Goal: Task Accomplishment & Management: Manage account settings

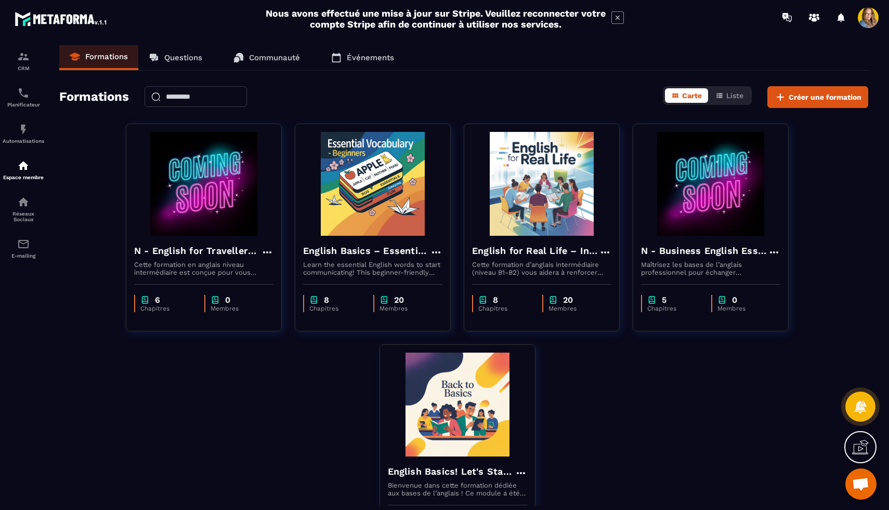
click at [186, 57] on p "Questions" at bounding box center [183, 57] width 38 height 9
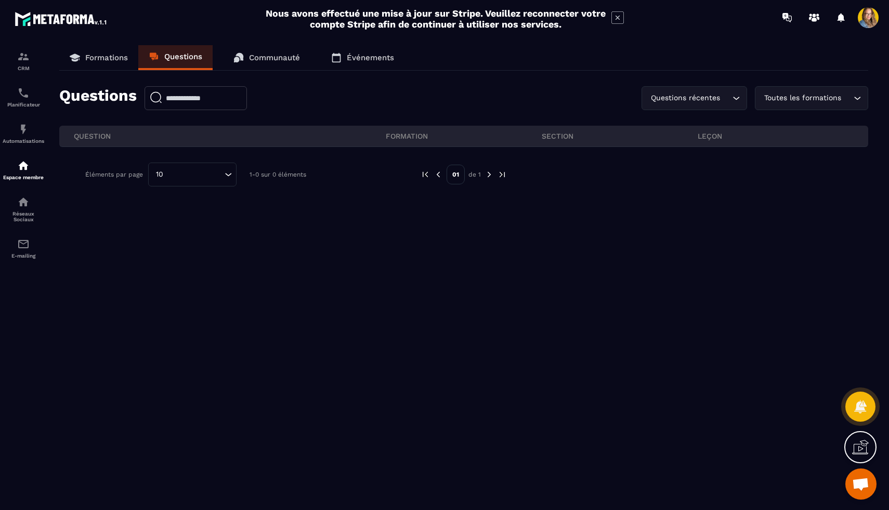
click at [259, 56] on p "Communauté" at bounding box center [274, 57] width 51 height 9
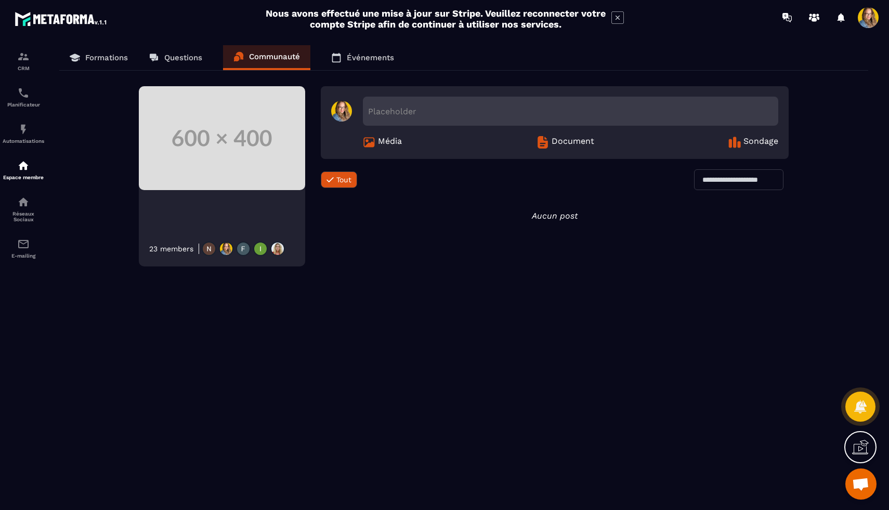
click at [190, 61] on p "Questions" at bounding box center [183, 57] width 38 height 9
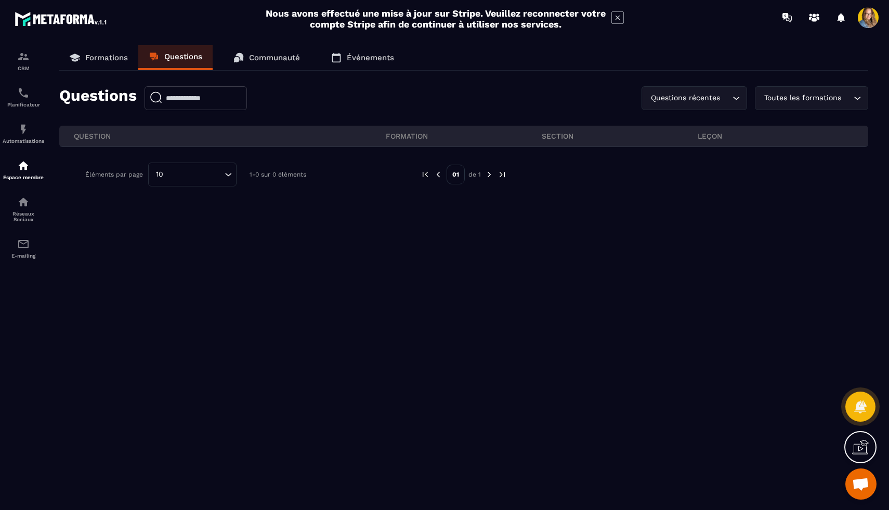
click at [115, 65] on link "Formations" at bounding box center [98, 57] width 79 height 25
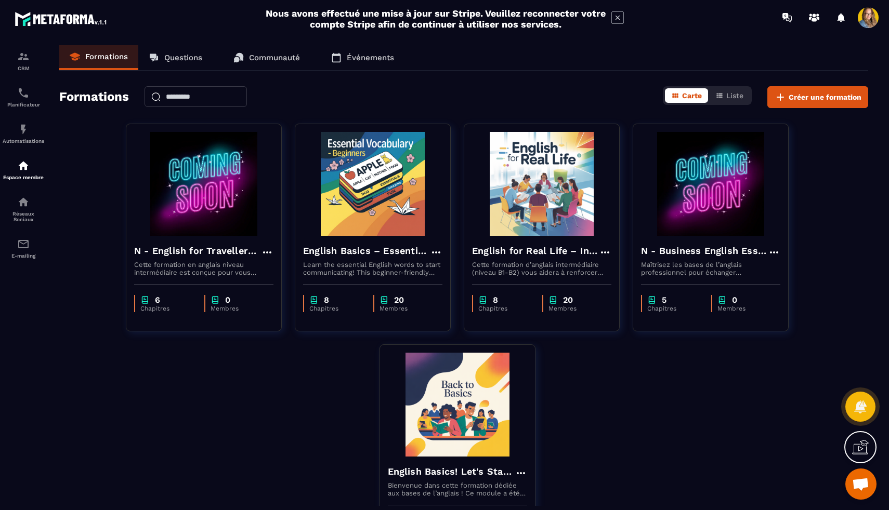
scroll to position [100, 0]
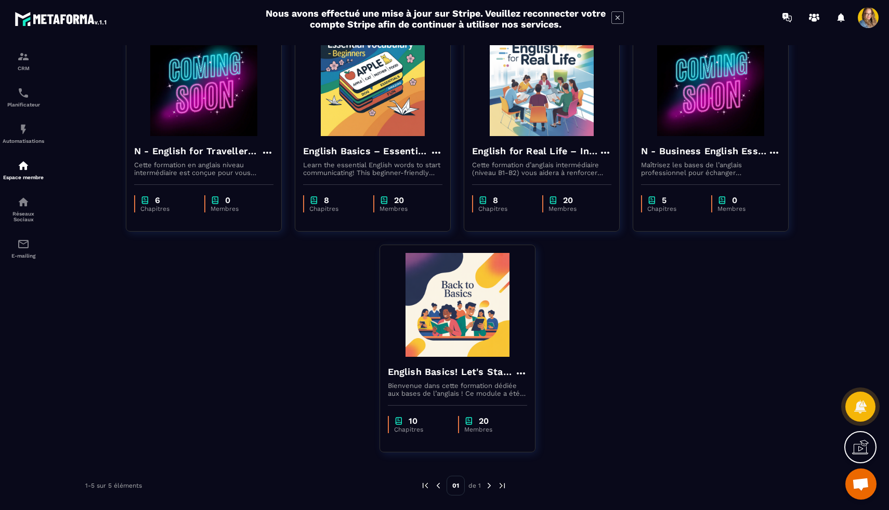
click at [489, 489] on img at bounding box center [488, 485] width 9 height 9
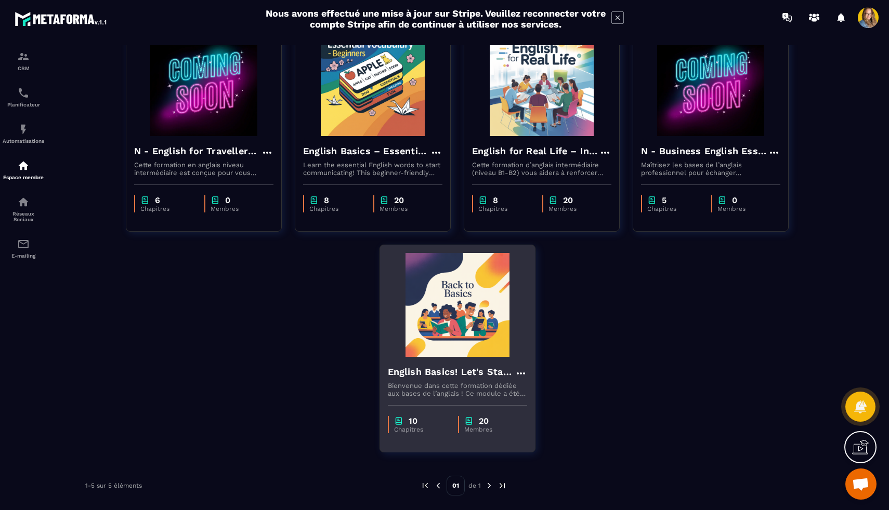
click at [516, 374] on icon at bounding box center [521, 374] width 12 height 12
click at [550, 399] on button "Modifier" at bounding box center [551, 395] width 65 height 19
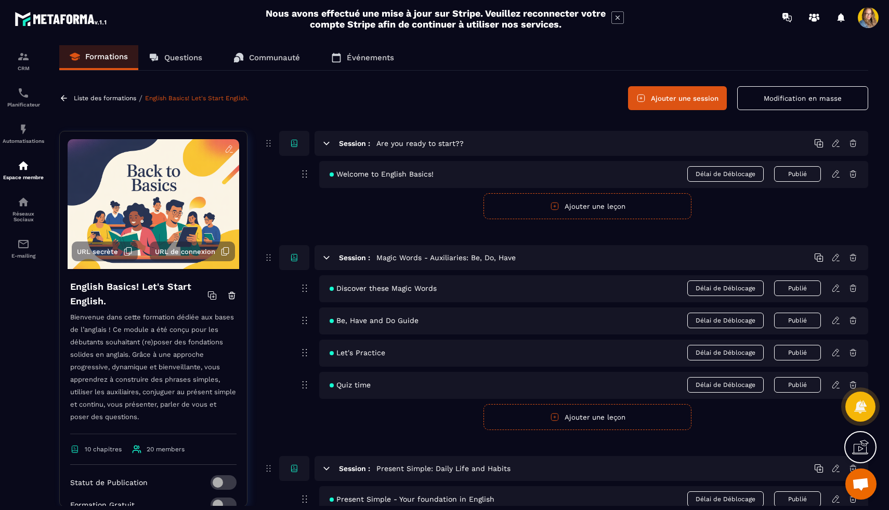
click at [817, 147] on icon at bounding box center [818, 143] width 9 height 9
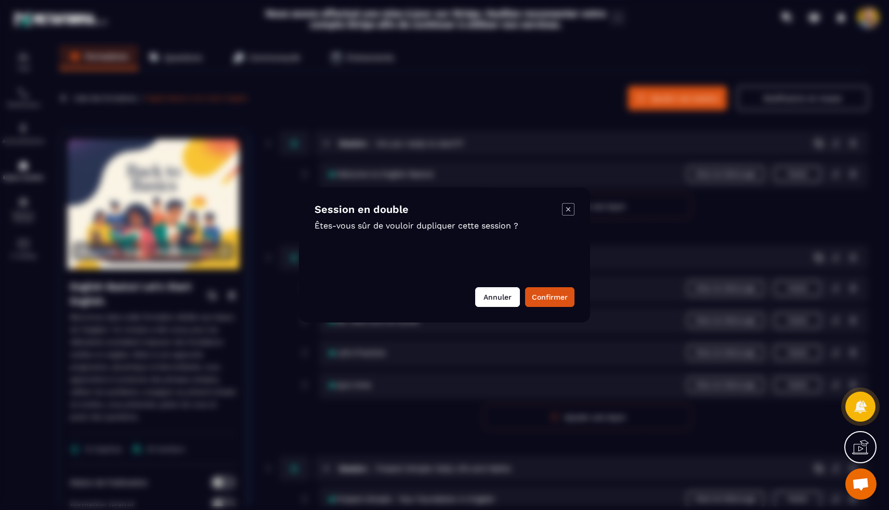
click at [495, 299] on button "Annuler" at bounding box center [497, 297] width 45 height 20
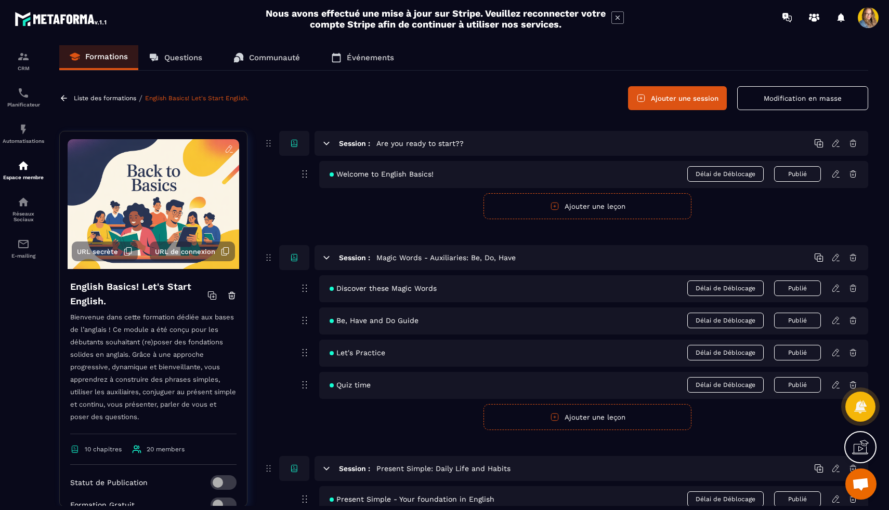
click at [819, 146] on icon at bounding box center [818, 143] width 9 height 9
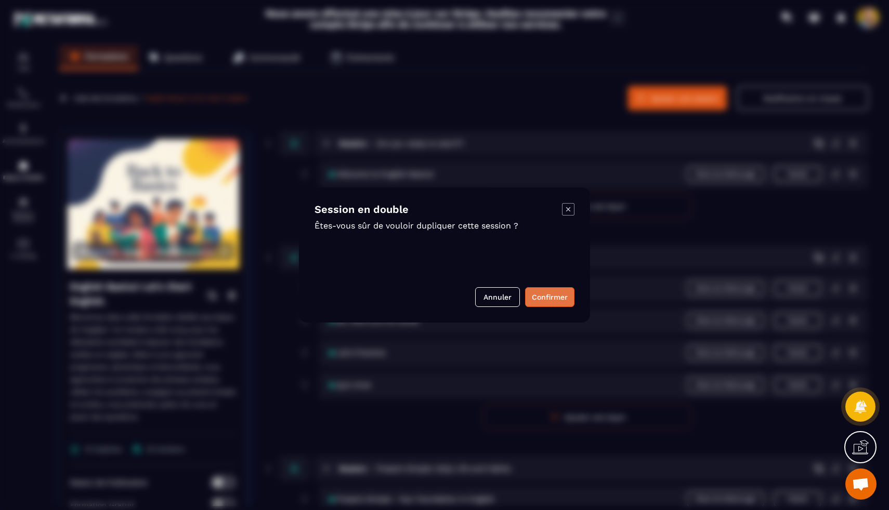
click at [570, 291] on button "Confirmer" at bounding box center [549, 297] width 49 height 20
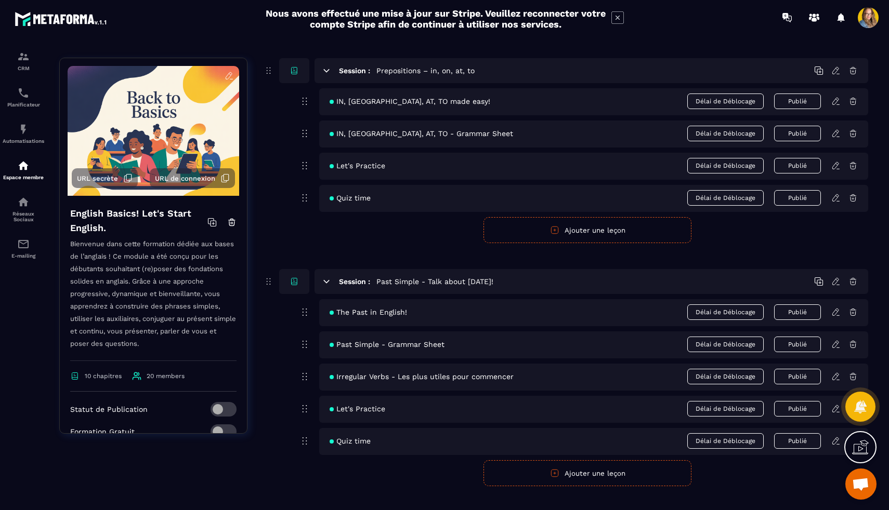
scroll to position [1602, 0]
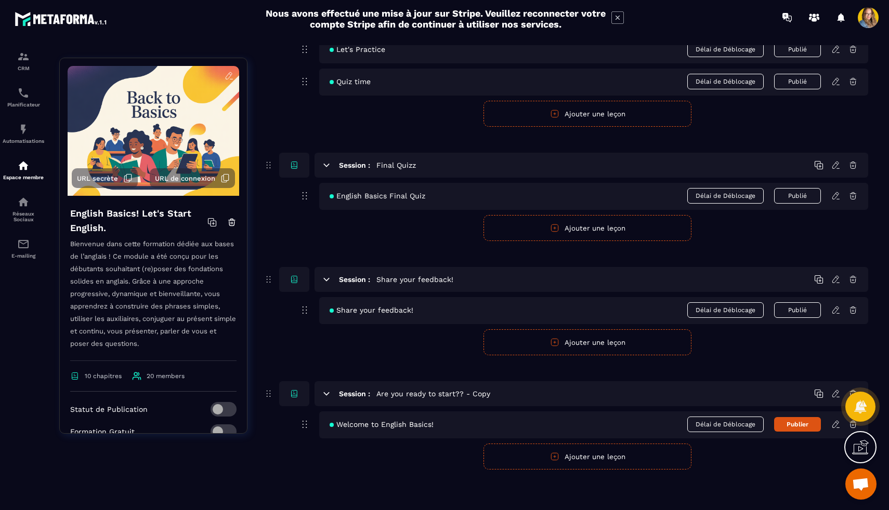
click at [851, 426] on div at bounding box center [860, 407] width 30 height 46
click at [852, 282] on icon at bounding box center [852, 279] width 9 height 9
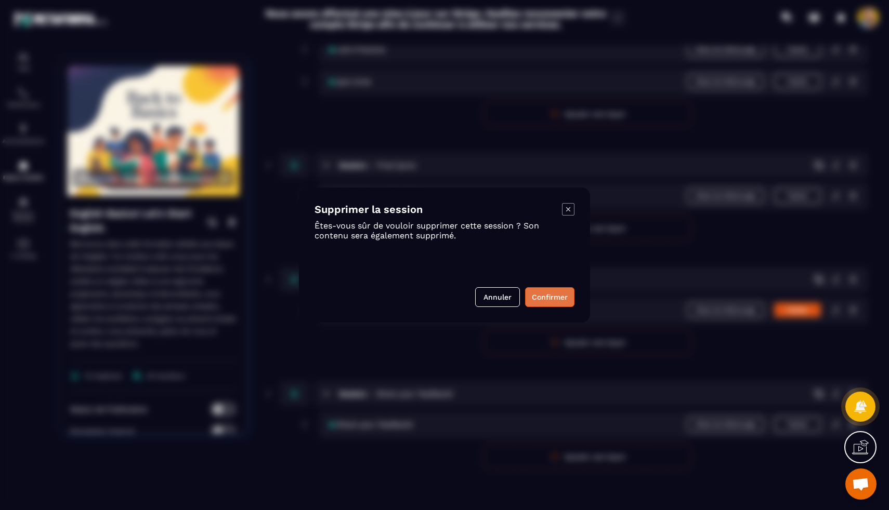
click at [548, 302] on button "Confirmer" at bounding box center [549, 297] width 49 height 20
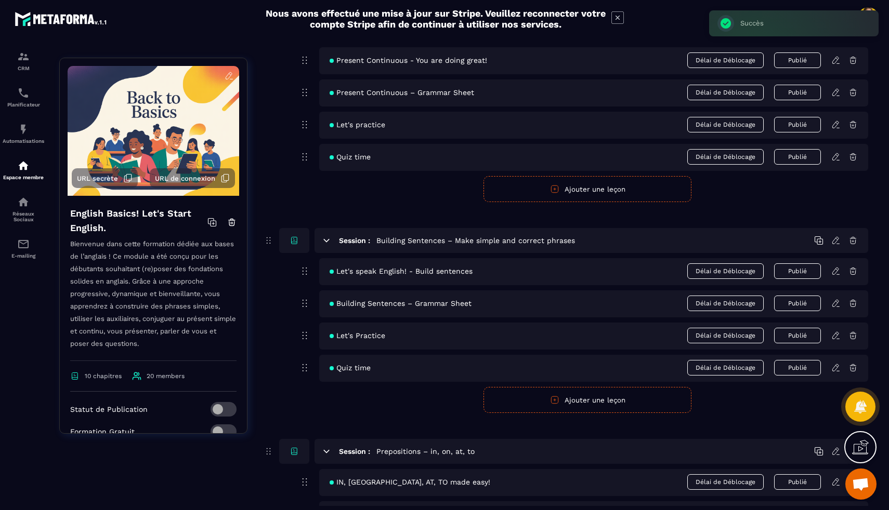
scroll to position [453, 0]
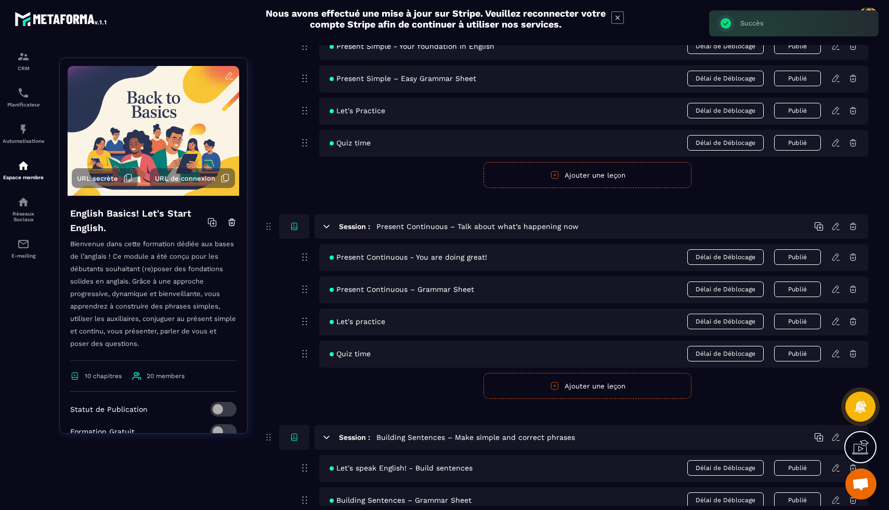
click at [613, 15] on icon at bounding box center [617, 17] width 12 height 12
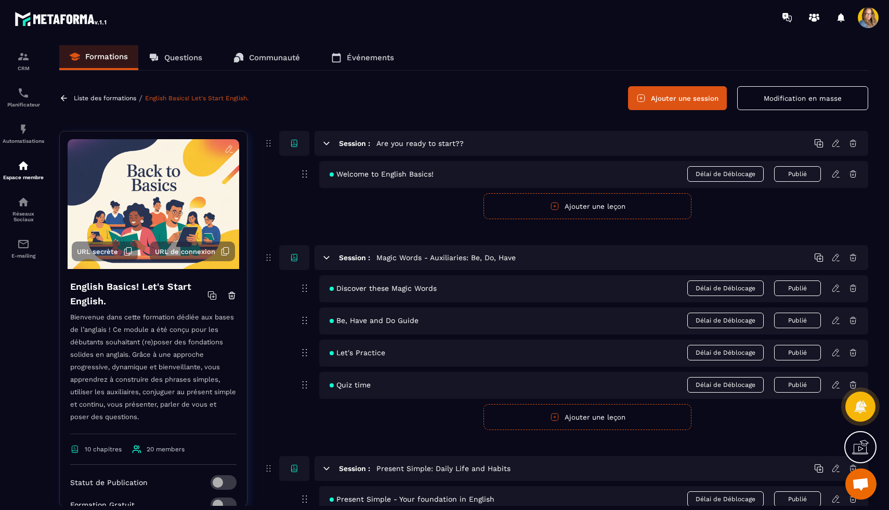
scroll to position [161, 0]
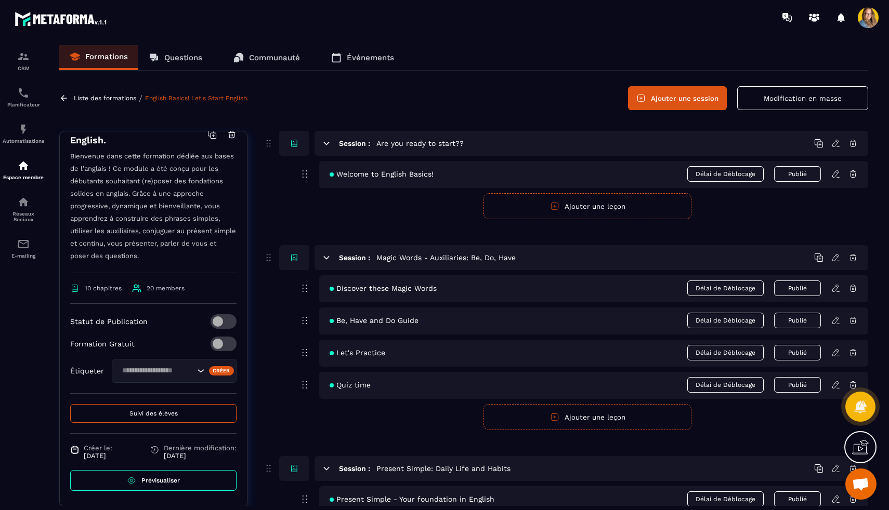
click at [127, 371] on input "Search for option" at bounding box center [157, 370] width 76 height 11
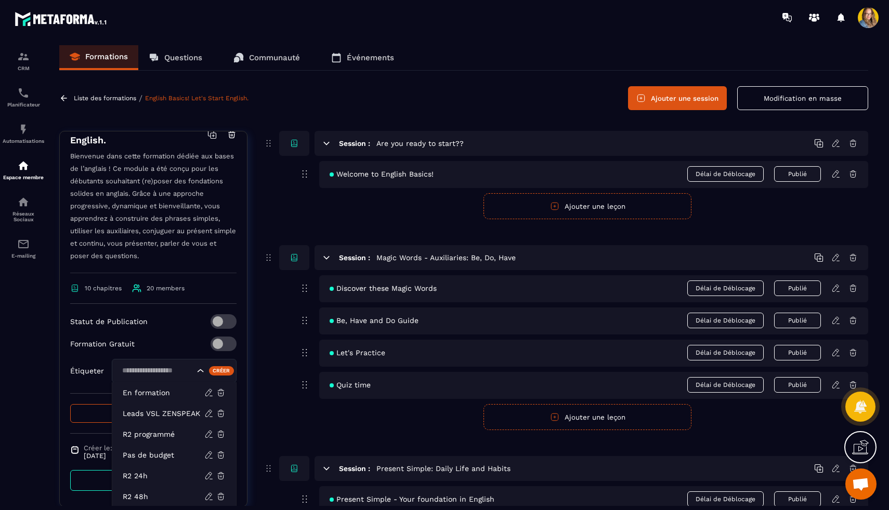
click at [191, 267] on p "Bienvenue dans cette formation dédiée aux bases de l’anglais ! Ce module a été …" at bounding box center [153, 211] width 166 height 123
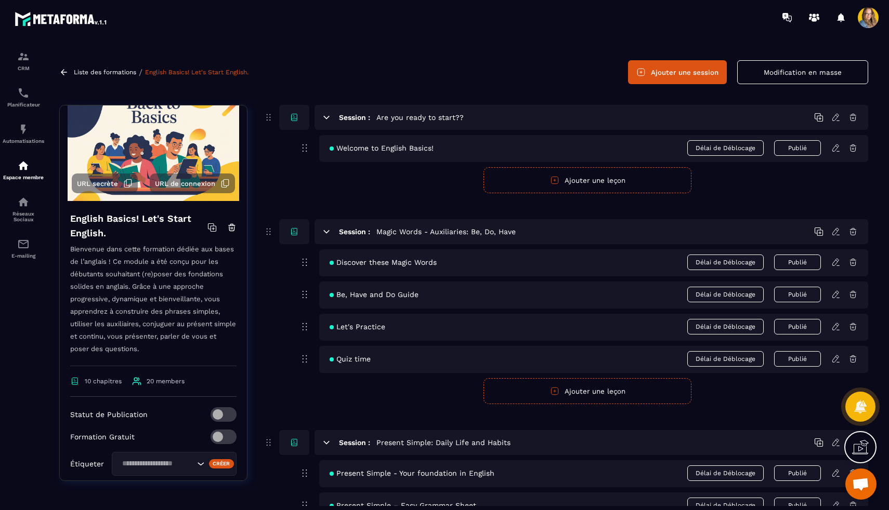
scroll to position [0, 0]
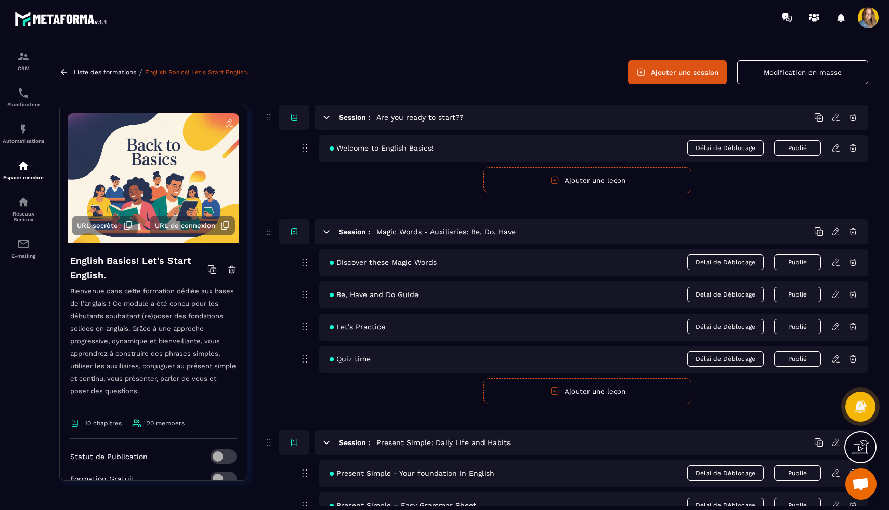
click at [212, 267] on icon at bounding box center [211, 269] width 9 height 9
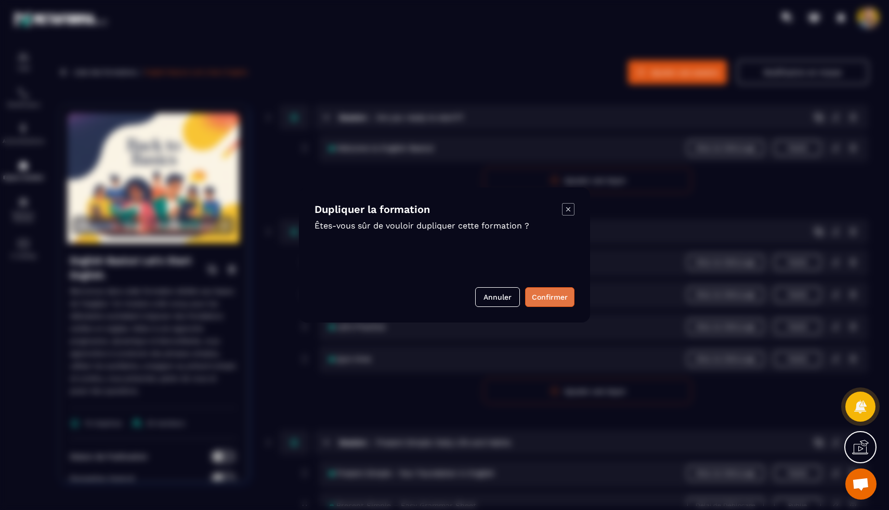
click at [565, 297] on button "Confirmer" at bounding box center [549, 297] width 49 height 20
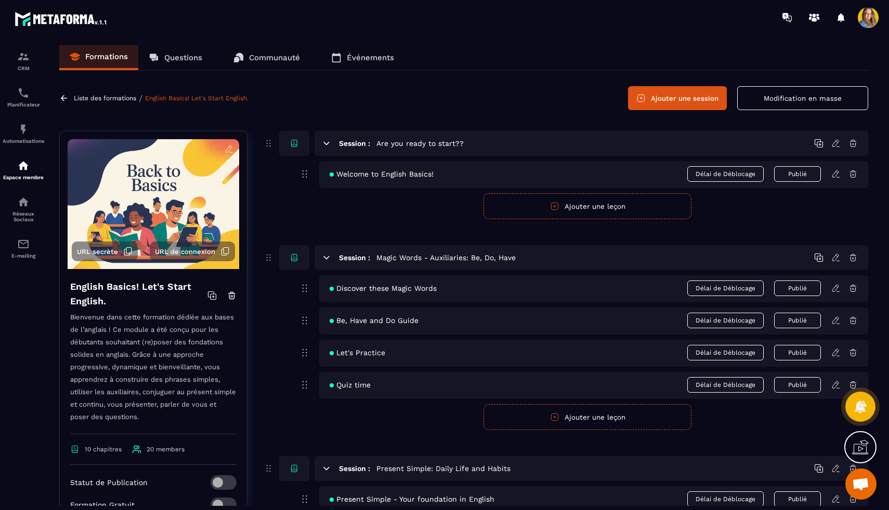
click at [65, 96] on icon at bounding box center [63, 98] width 9 height 9
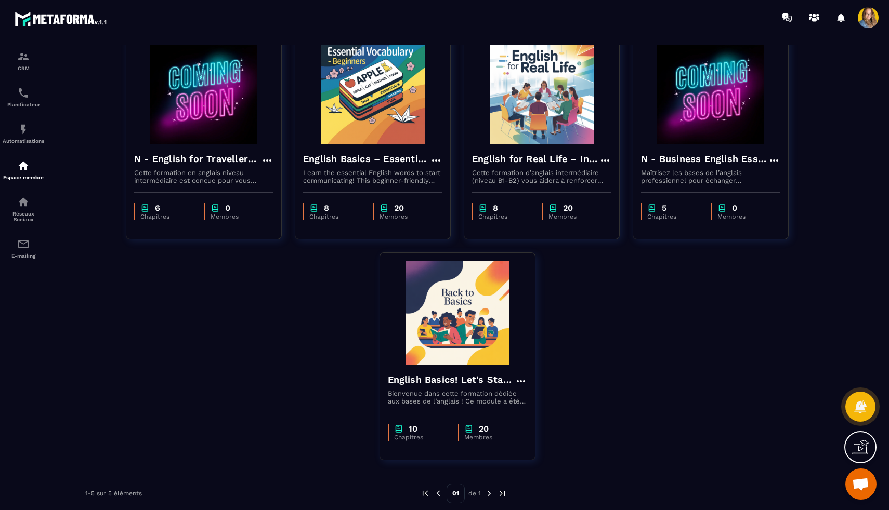
scroll to position [100, 0]
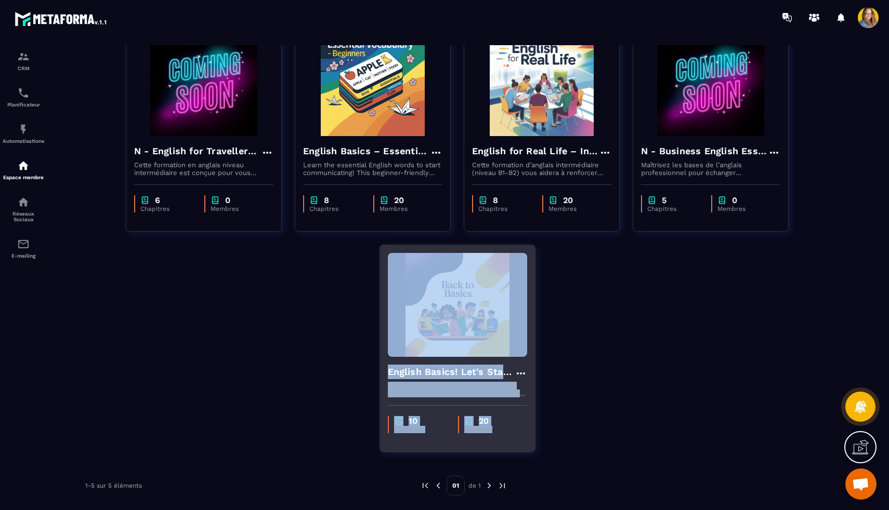
click at [521, 370] on icon at bounding box center [521, 374] width 12 height 12
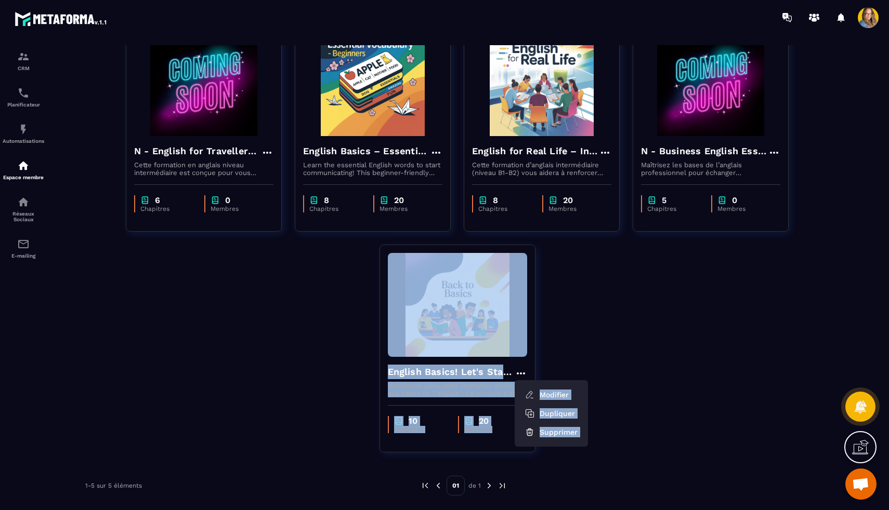
click at [611, 359] on div "N - English for Travellers – Intermediate Level Cette formation en anglais nive…" at bounding box center [463, 245] width 809 height 442
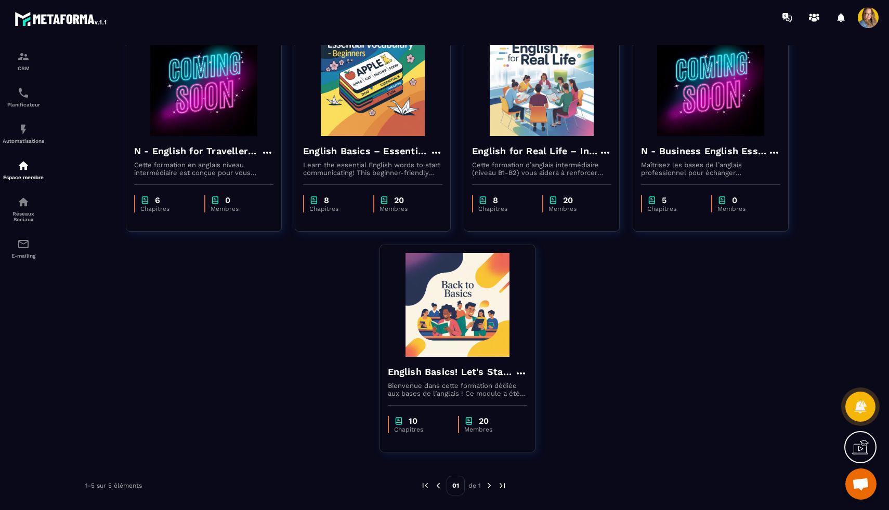
click at [611, 359] on div "N - English for Travellers – Intermediate Level Cette formation en anglais nive…" at bounding box center [463, 245] width 809 height 442
click at [285, 295] on div "N - English for Travellers – Intermediate Level Cette formation en anglais nive…" at bounding box center [463, 245] width 809 height 442
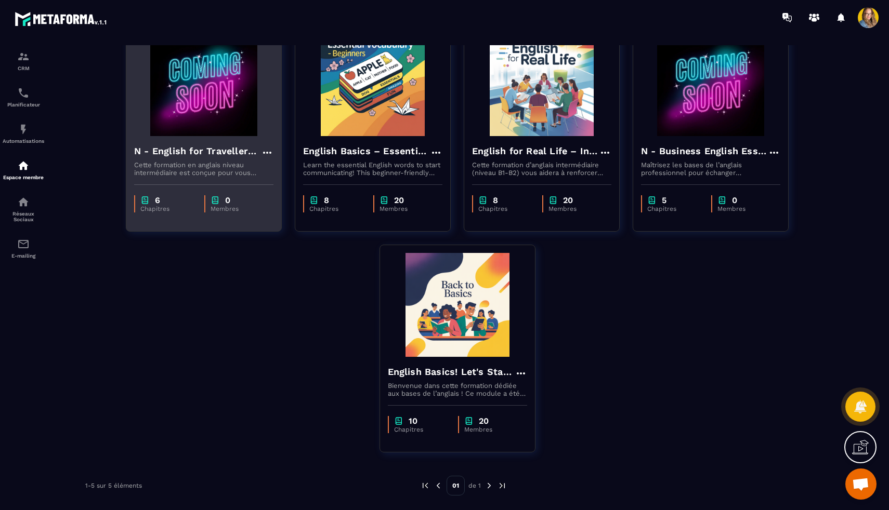
click at [267, 152] on icon at bounding box center [267, 153] width 8 height 2
click at [290, 188] on button "Dupliquer" at bounding box center [297, 192] width 65 height 19
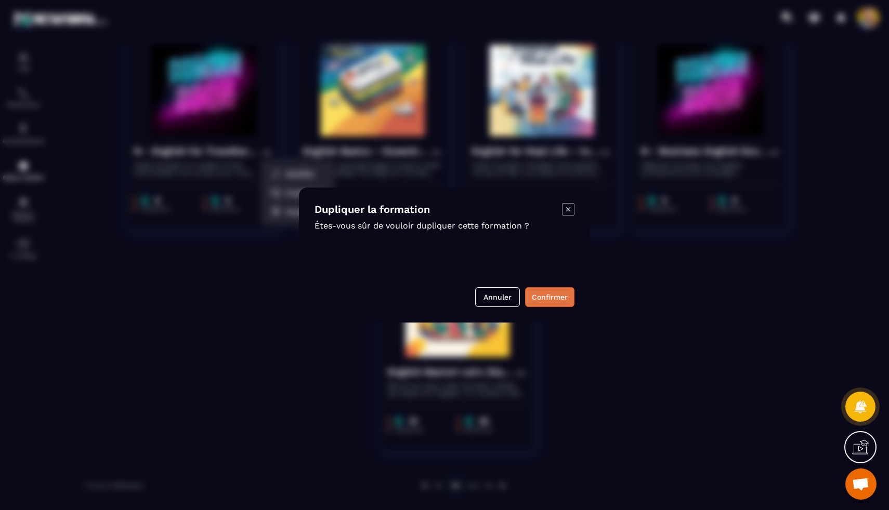
click at [556, 290] on button "Confirmer" at bounding box center [549, 297] width 49 height 20
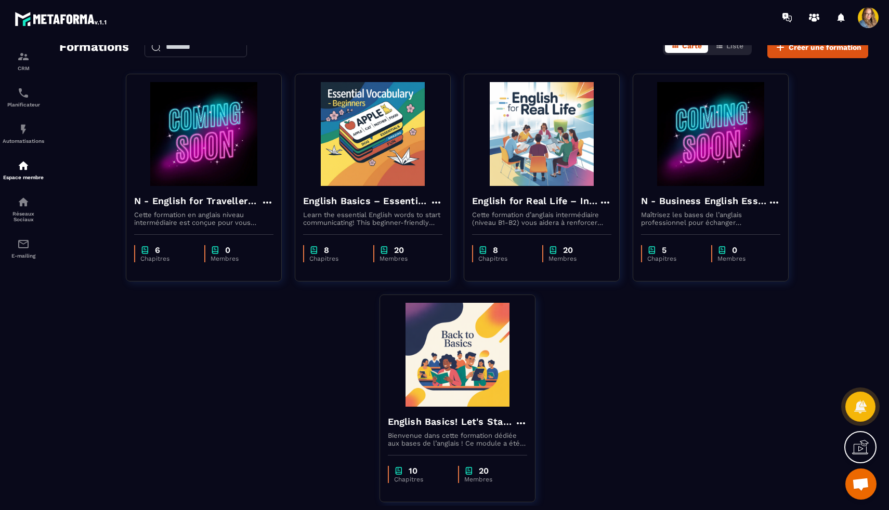
scroll to position [0, 0]
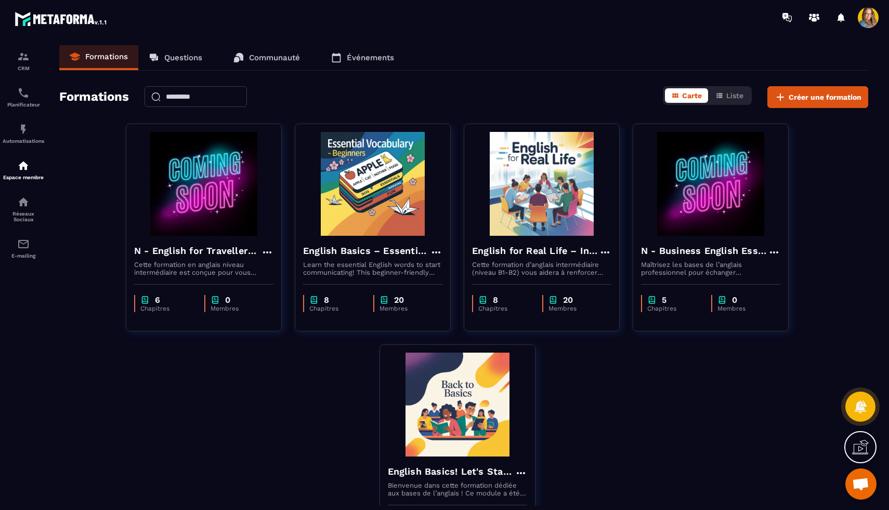
click at [191, 62] on link "Questions" at bounding box center [175, 57] width 74 height 25
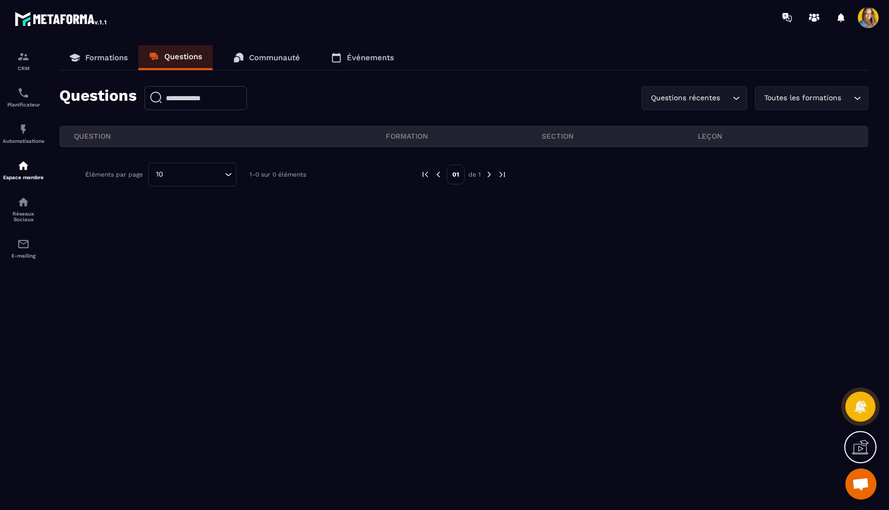
click at [271, 62] on link "Communauté" at bounding box center [266, 57] width 87 height 25
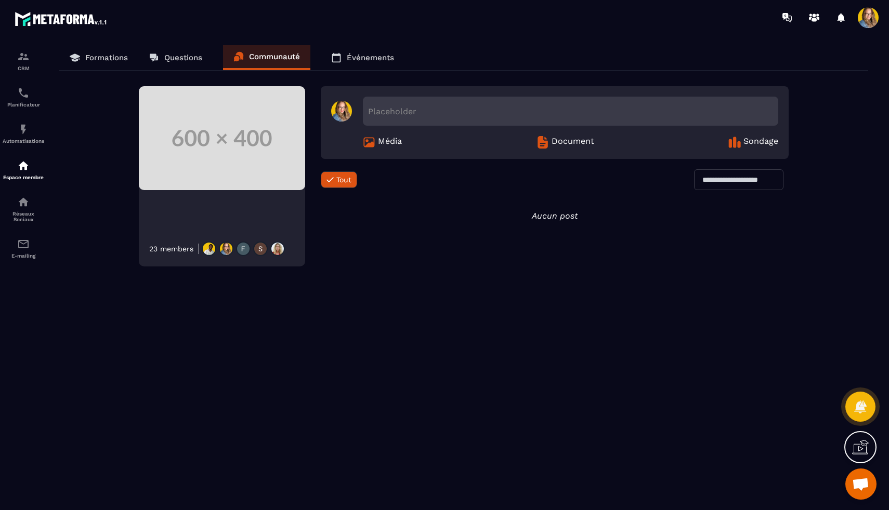
click at [368, 60] on p "Événements" at bounding box center [370, 57] width 47 height 9
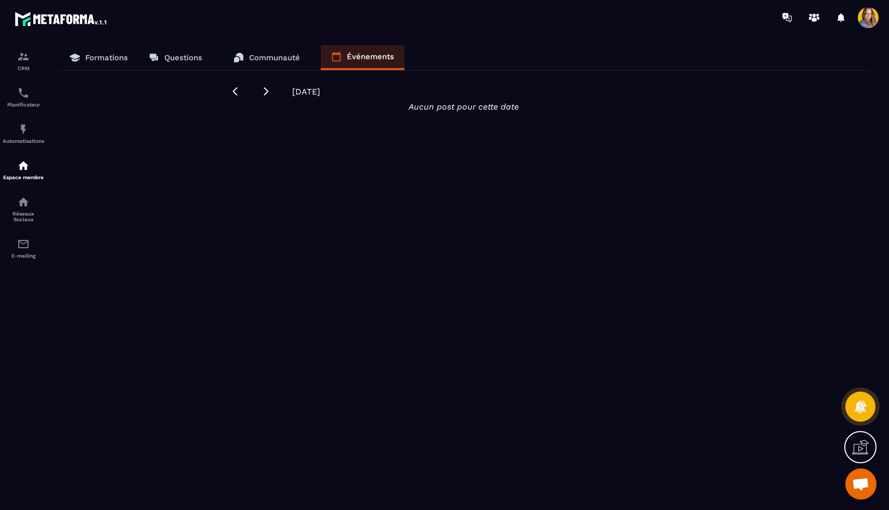
click at [106, 61] on p "Formations" at bounding box center [106, 57] width 43 height 9
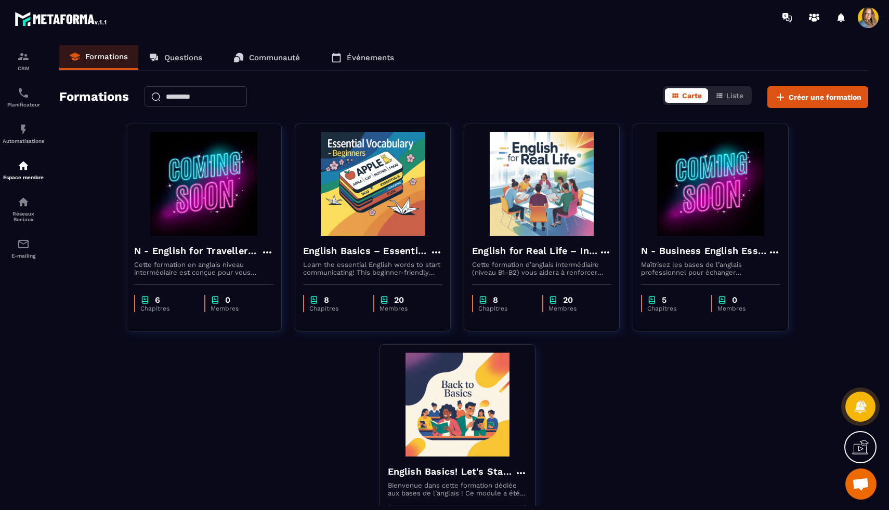
click at [728, 104] on div "Carte Liste" at bounding box center [707, 95] width 89 height 19
click at [724, 97] on button "Liste" at bounding box center [729, 95] width 41 height 15
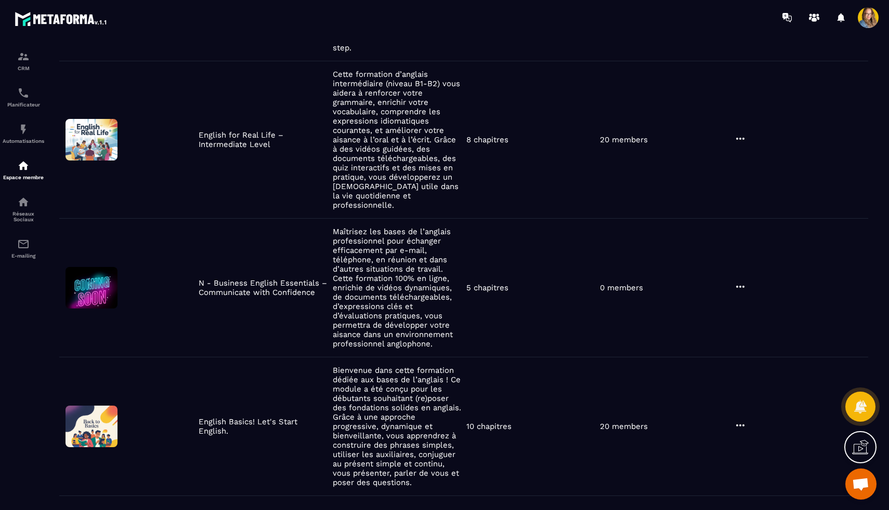
scroll to position [379, 0]
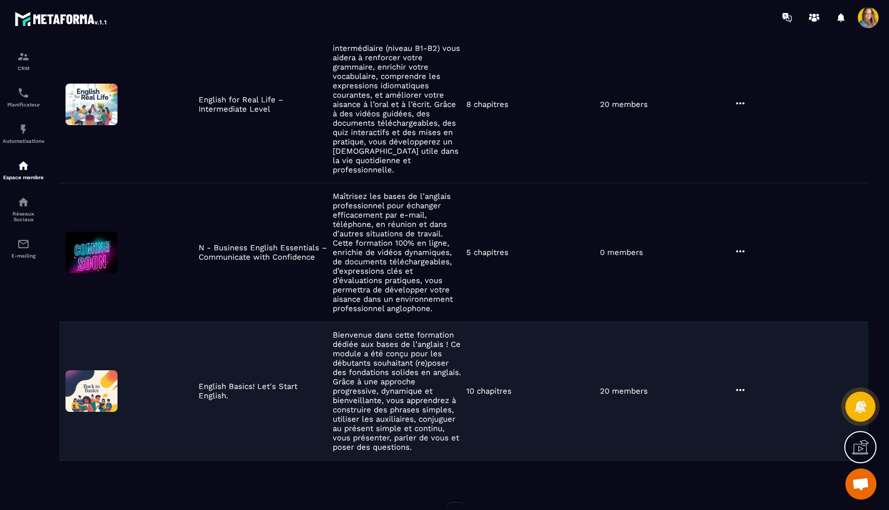
click at [743, 389] on icon at bounding box center [740, 390] width 8 height 2
click at [372, 371] on p "Bienvenue dans cette formation dédiée aux bases de l’anglais ! Ce module a été …" at bounding box center [397, 392] width 128 height 122
click at [242, 382] on p "English Basics! Let's Start English." at bounding box center [263, 391] width 128 height 19
click at [227, 382] on p "English Basics! Let's Start English." at bounding box center [263, 391] width 128 height 19
click at [99, 371] on img at bounding box center [91, 392] width 52 height 42
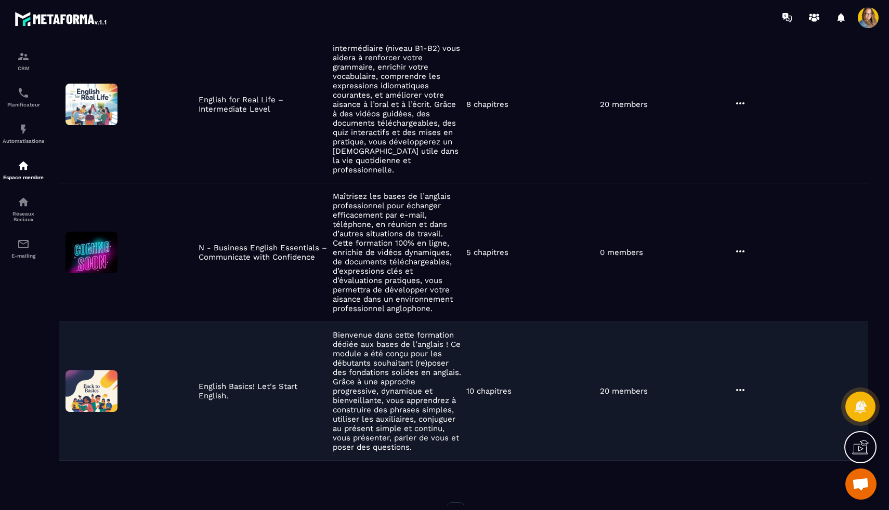
click at [330, 337] on div "English Basics! Let's Start English. Bienvenue dans cette formation dédiée aux …" at bounding box center [463, 391] width 809 height 139
click at [491, 361] on div "English Basics! Let's Start English. Bienvenue dans cette formation dédiée aux …" at bounding box center [463, 391] width 809 height 139
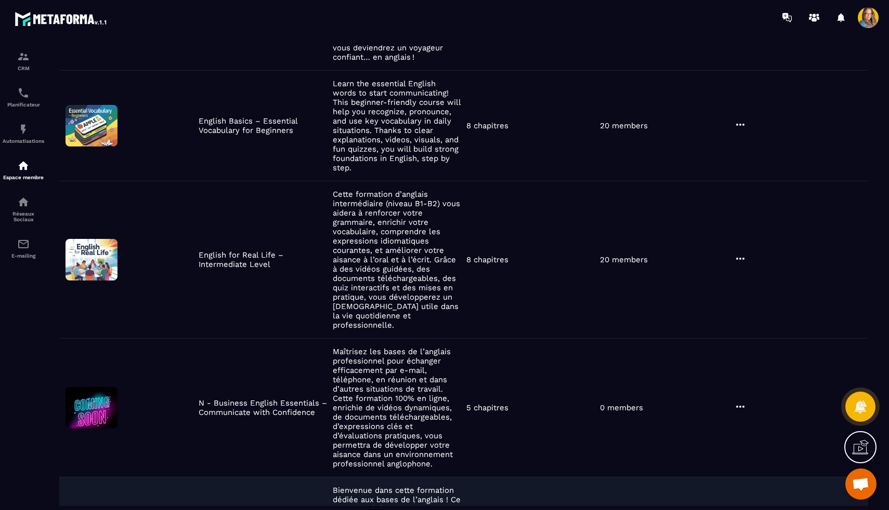
scroll to position [0, 0]
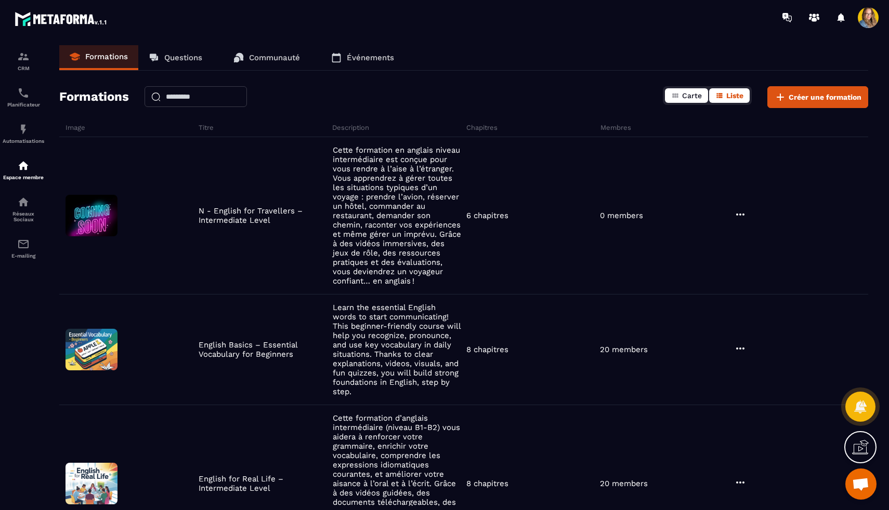
click at [688, 96] on span "Carte" at bounding box center [692, 95] width 20 height 8
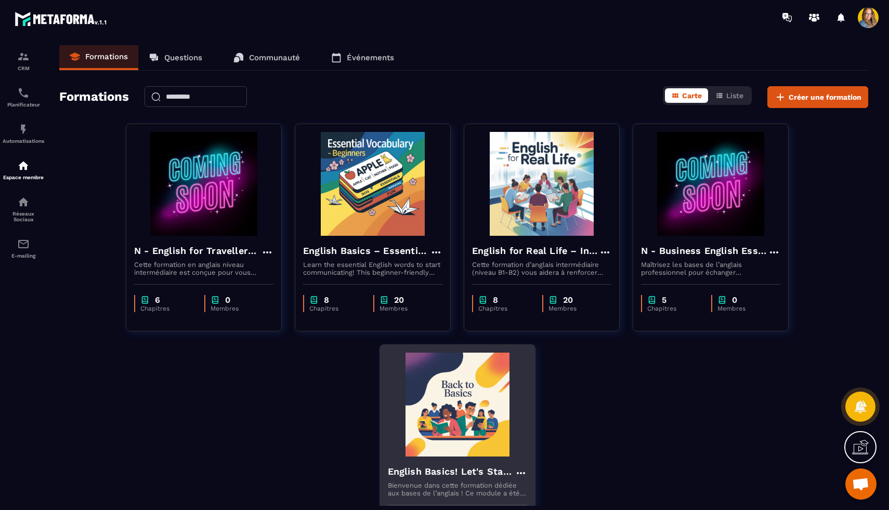
click at [475, 373] on img at bounding box center [457, 405] width 139 height 104
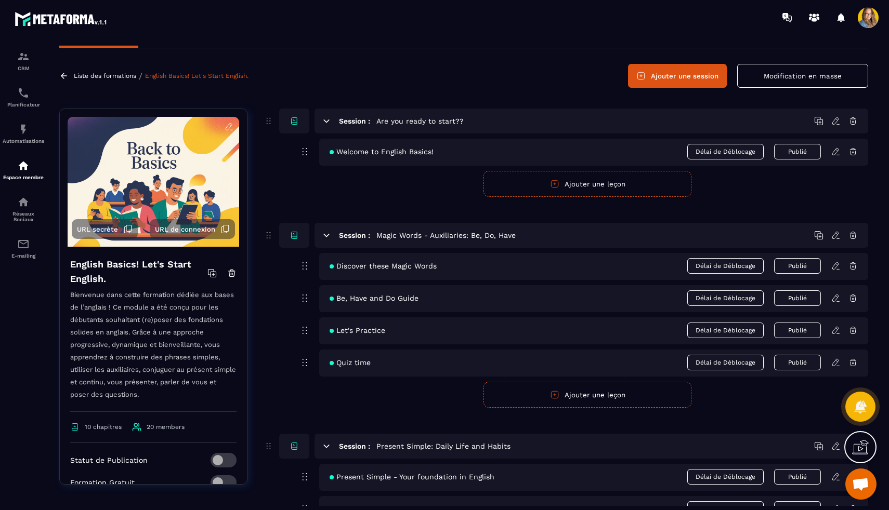
scroll to position [23, 0]
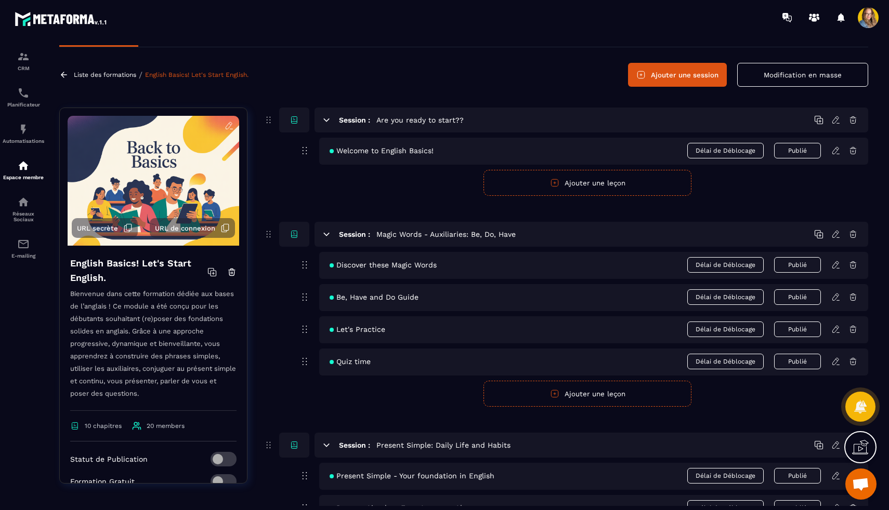
click at [813, 152] on button "Publié" at bounding box center [797, 151] width 47 height 16
click at [813, 152] on button "Publier" at bounding box center [797, 150] width 47 height 15
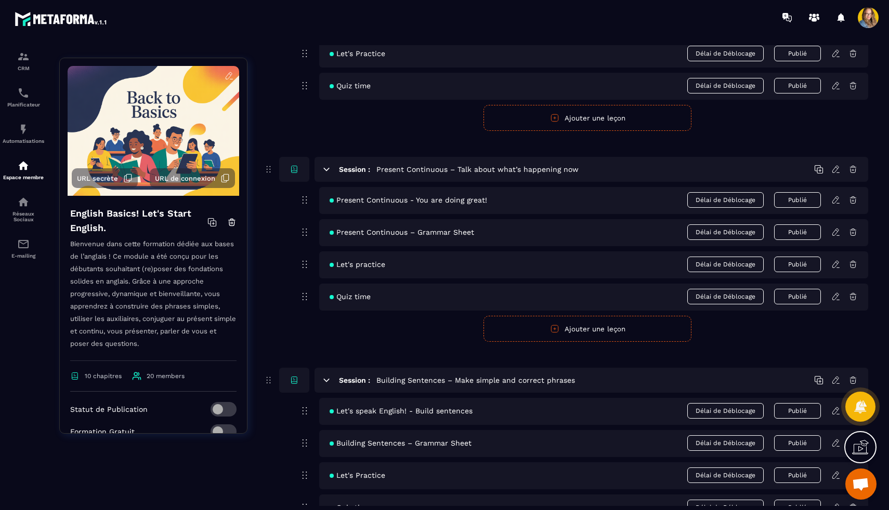
scroll to position [511, 0]
click at [299, 169] on div at bounding box center [294, 168] width 30 height 25
click at [328, 170] on icon at bounding box center [326, 168] width 9 height 9
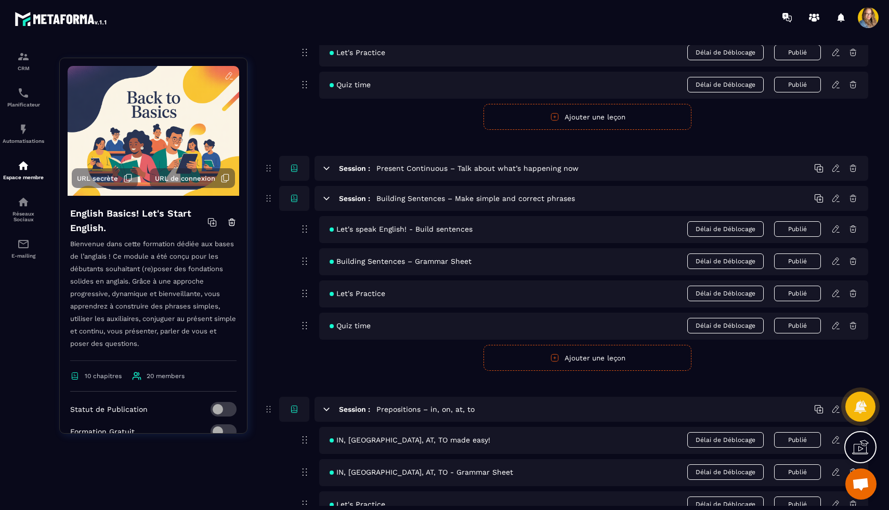
click at [335, 205] on div "Session : Building Sentences – Make simple and correct phrases" at bounding box center [591, 198] width 554 height 25
click at [330, 203] on div "Session : Building Sentences – Make simple and correct phrases" at bounding box center [591, 198] width 554 height 25
click at [329, 197] on icon at bounding box center [327, 198] width 6 height 3
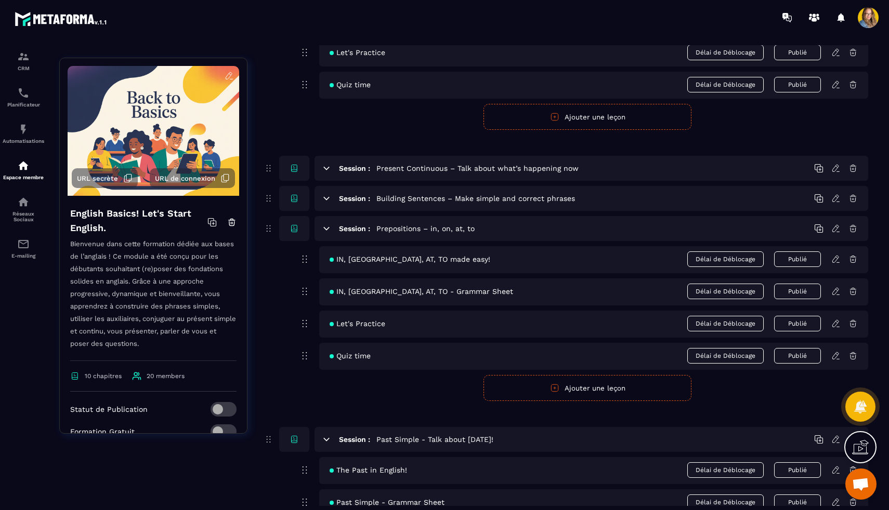
click at [329, 232] on icon at bounding box center [326, 228] width 9 height 9
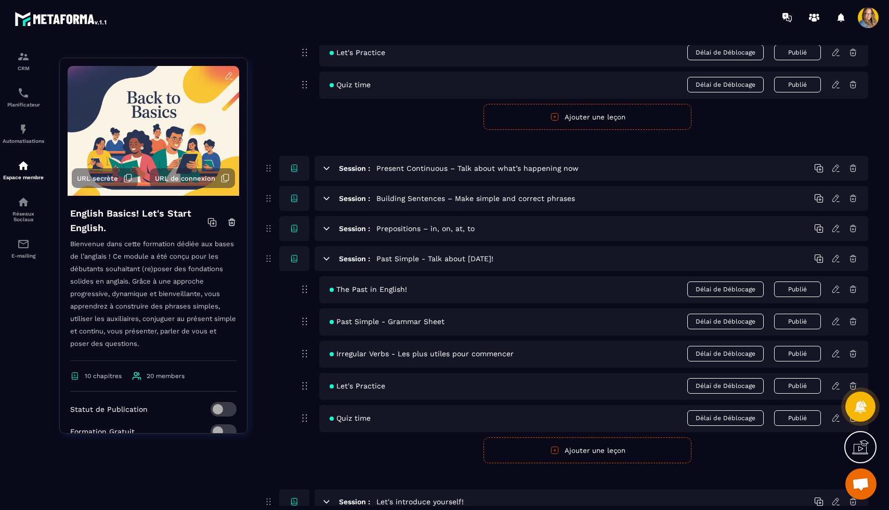
click at [329, 255] on icon at bounding box center [326, 258] width 9 height 9
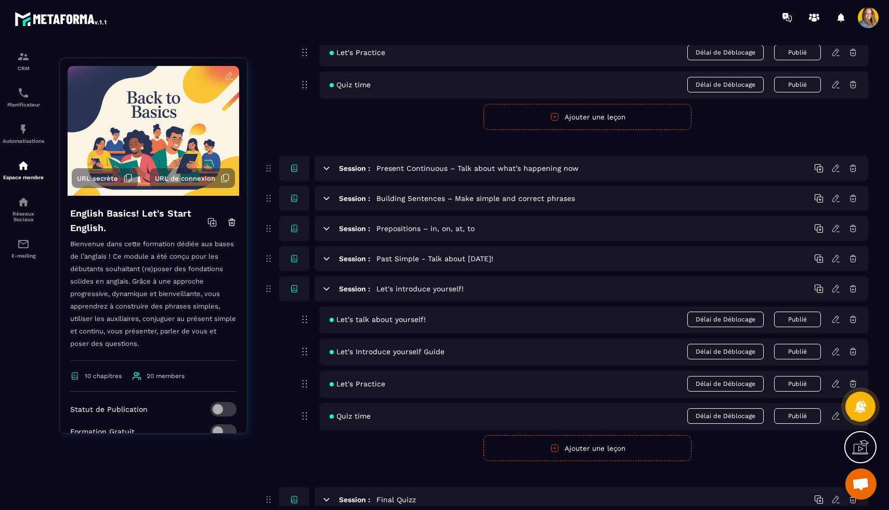
click at [330, 286] on icon at bounding box center [326, 288] width 9 height 9
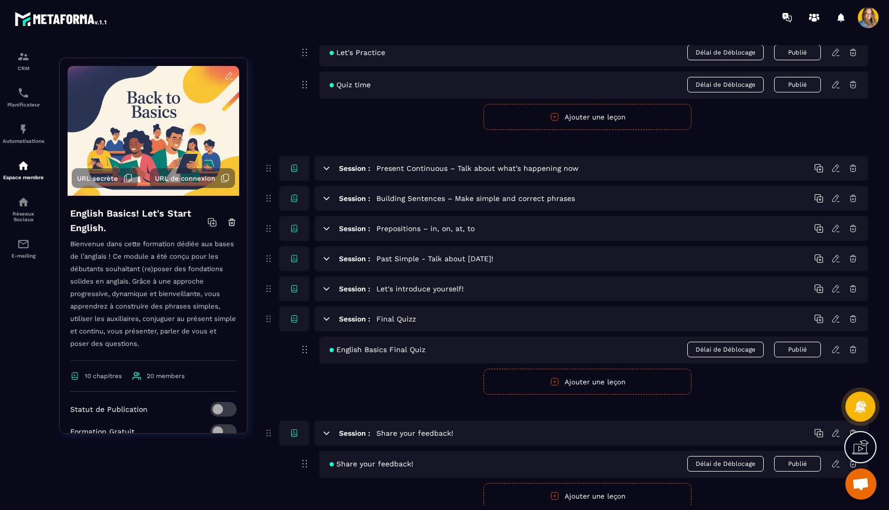
click at [330, 316] on icon at bounding box center [326, 318] width 9 height 9
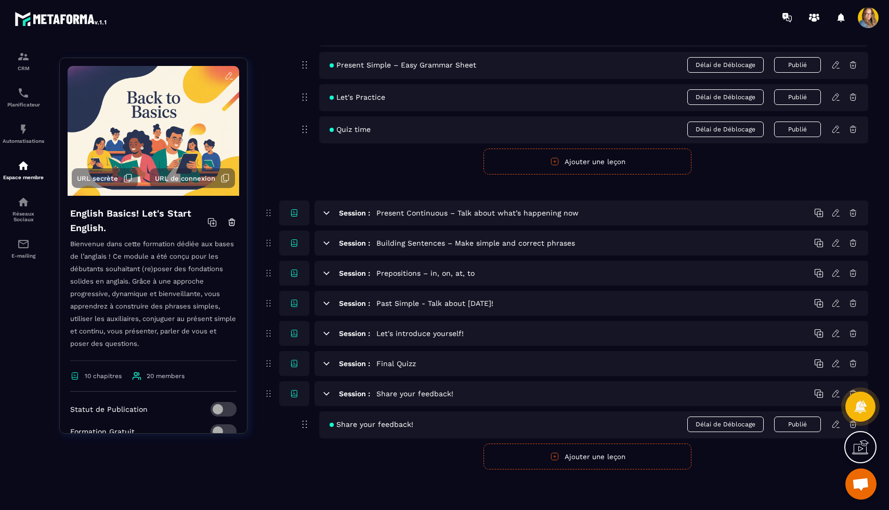
scroll to position [467, 0]
click at [330, 389] on icon at bounding box center [326, 393] width 9 height 9
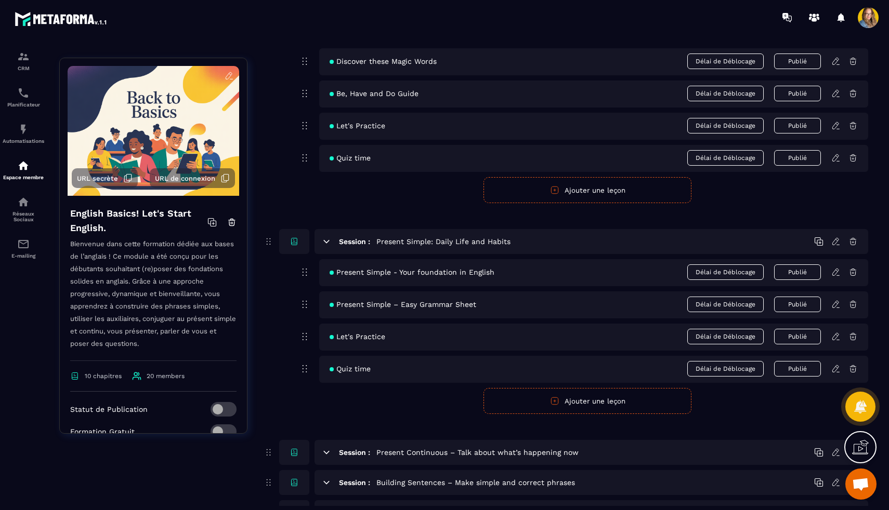
scroll to position [158, 0]
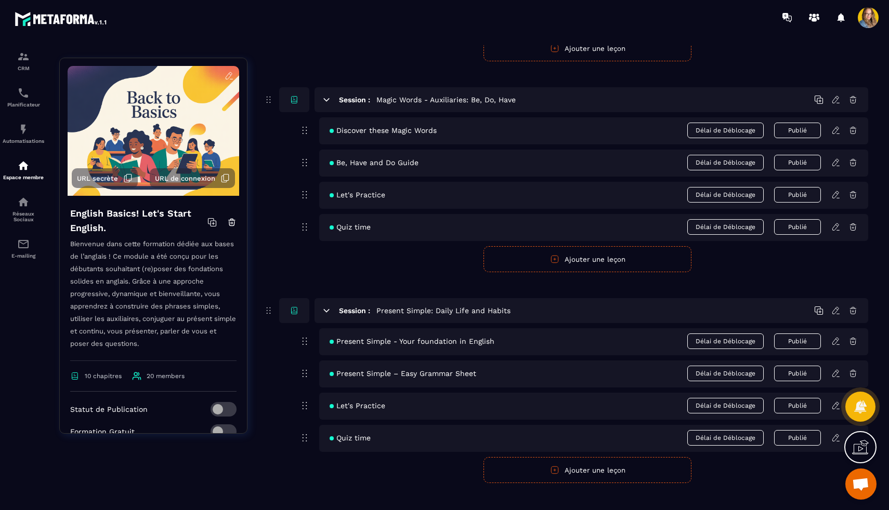
click at [329, 309] on icon at bounding box center [326, 310] width 9 height 9
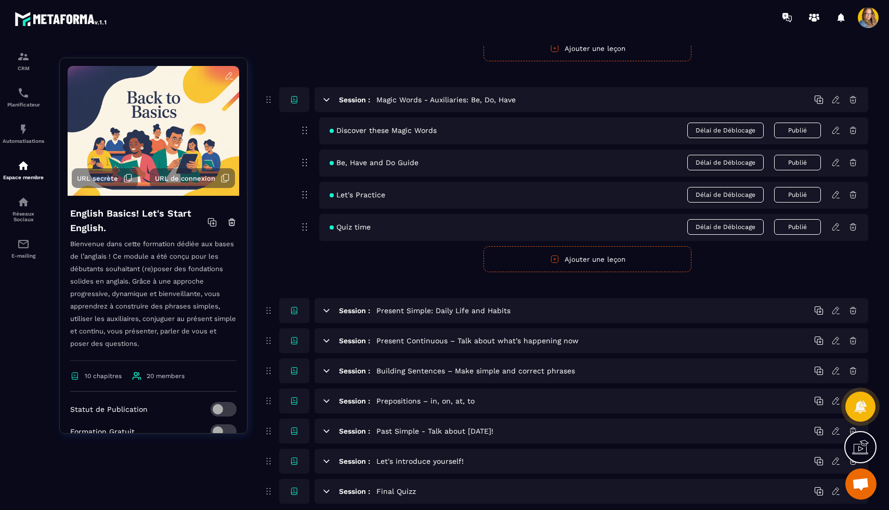
click at [329, 102] on icon at bounding box center [326, 99] width 9 height 9
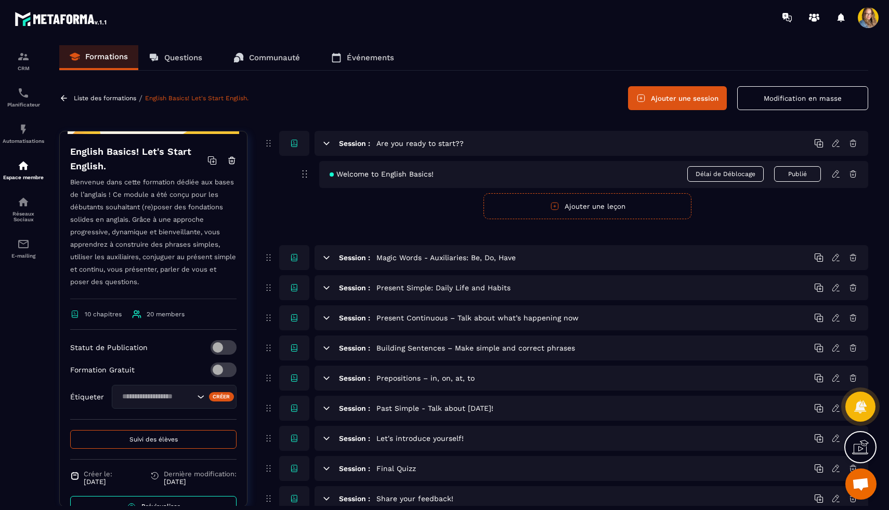
scroll to position [161, 0]
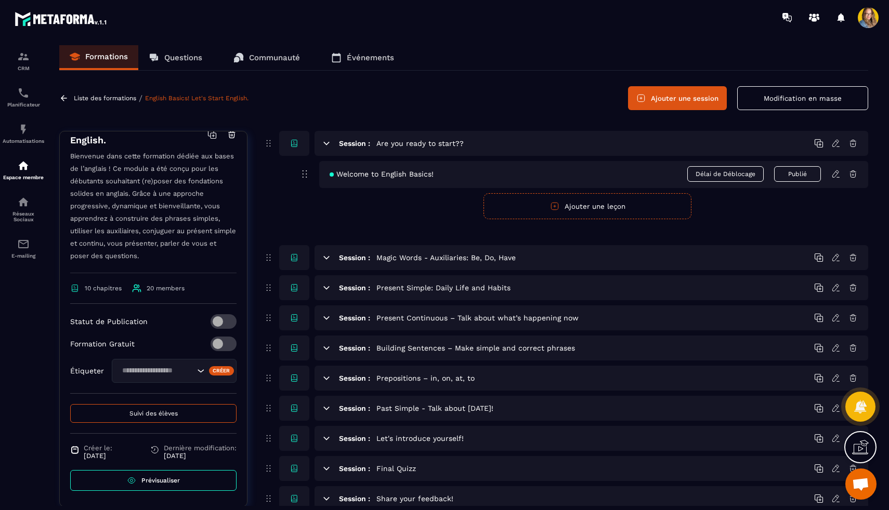
click at [192, 373] on input "Search for option" at bounding box center [157, 370] width 76 height 11
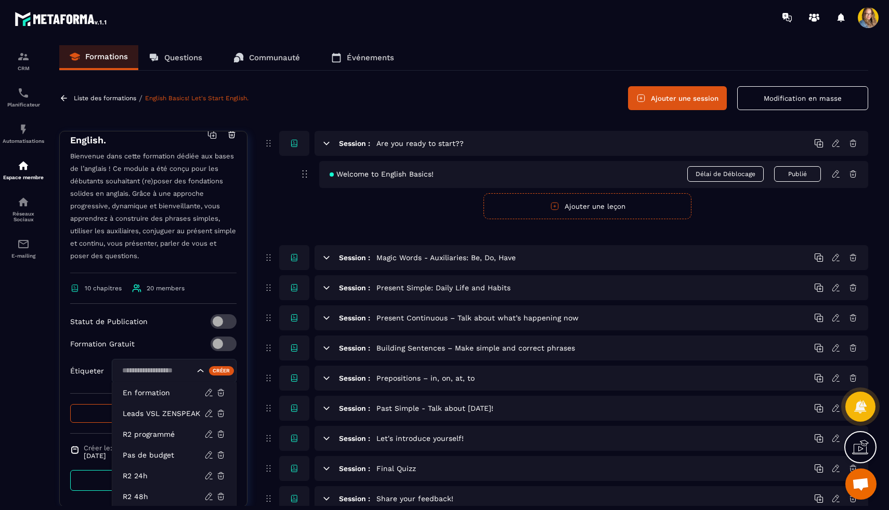
click at [183, 275] on div "English Basics! Let's Start English. Bienvenue dans cette formation dédiée aux …" at bounding box center [153, 307] width 187 height 399
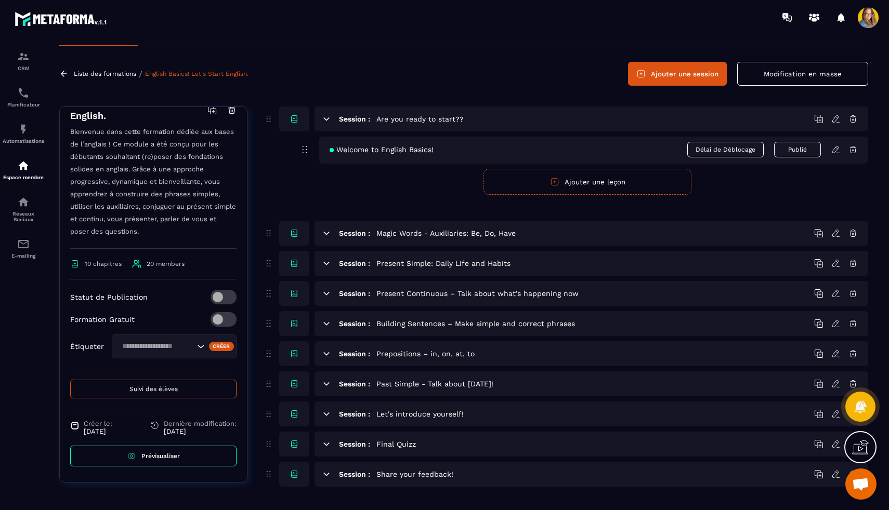
scroll to position [27, 0]
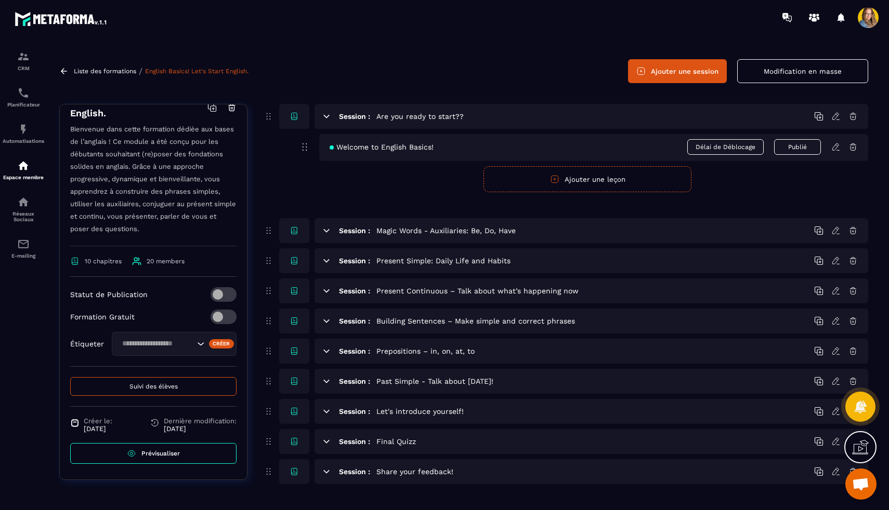
click at [179, 390] on button "Suivi des élèves" at bounding box center [153, 386] width 166 height 19
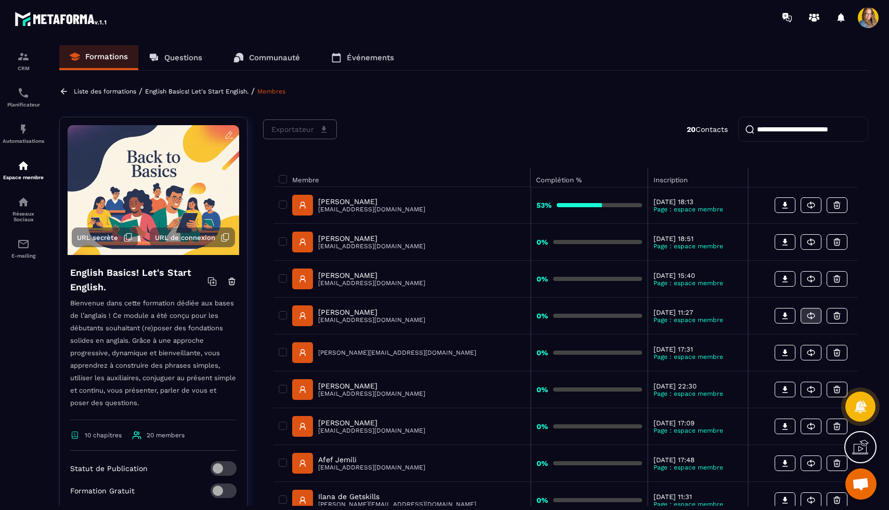
click at [814, 319] on icon at bounding box center [810, 315] width 9 height 9
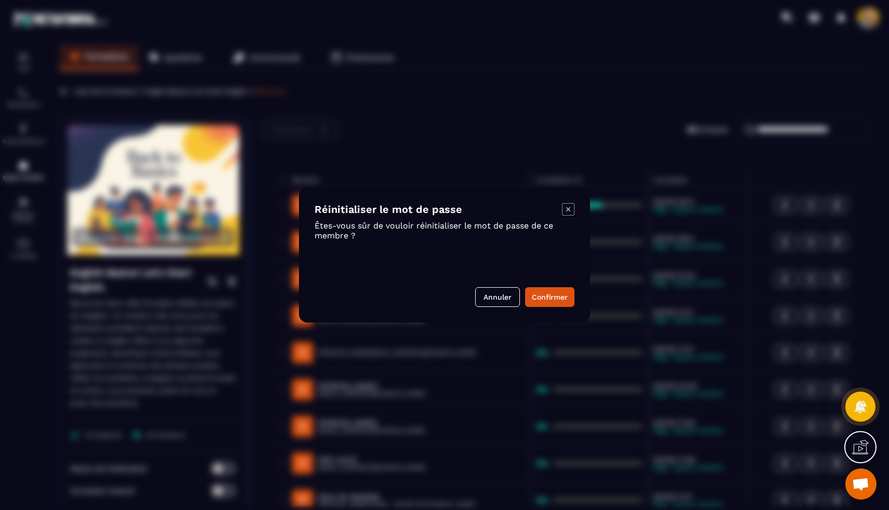
click at [568, 209] on icon "Modal window" at bounding box center [568, 209] width 4 height 4
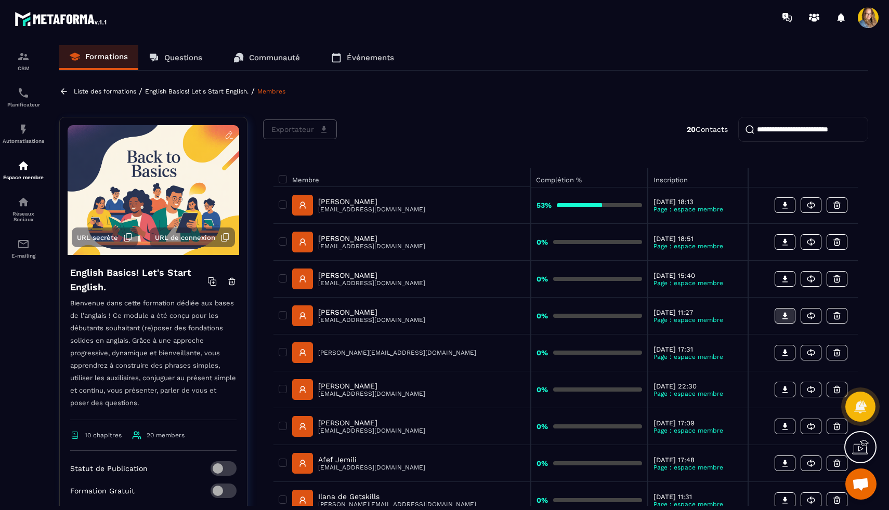
click at [787, 317] on icon at bounding box center [784, 315] width 9 height 9
click at [282, 316] on span at bounding box center [283, 315] width 8 height 8
click at [284, 316] on span at bounding box center [283, 315] width 8 height 8
click at [778, 130] on input "search" at bounding box center [803, 129] width 130 height 25
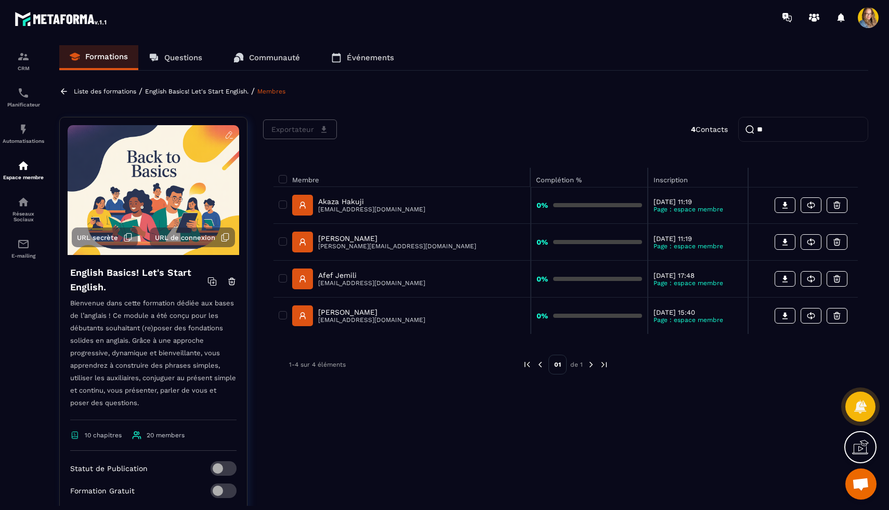
type input "***"
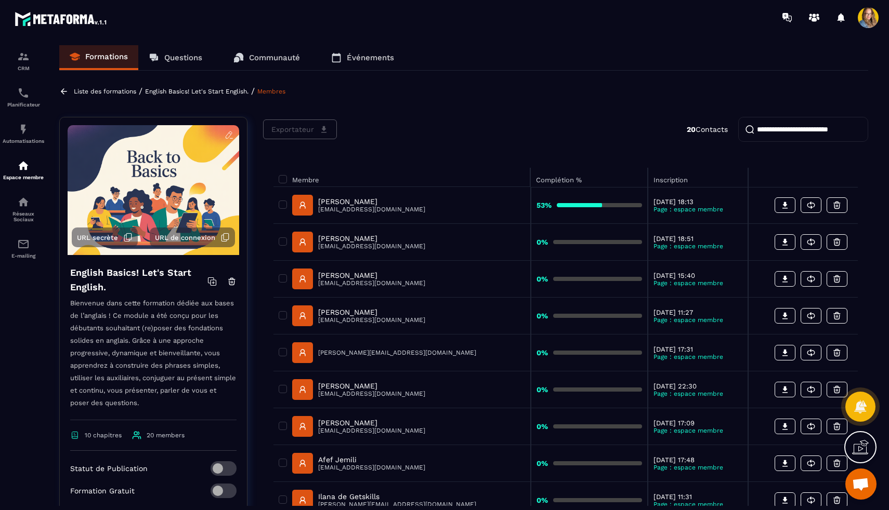
click at [154, 348] on p "Bienvenue dans cette formation dédiée aux bases de l’anglais ! Ce module a été …" at bounding box center [153, 358] width 166 height 123
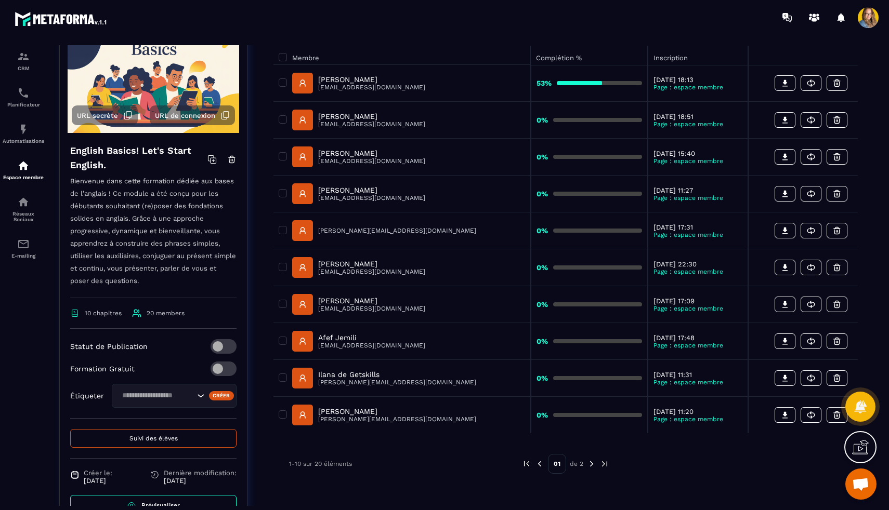
scroll to position [174, 0]
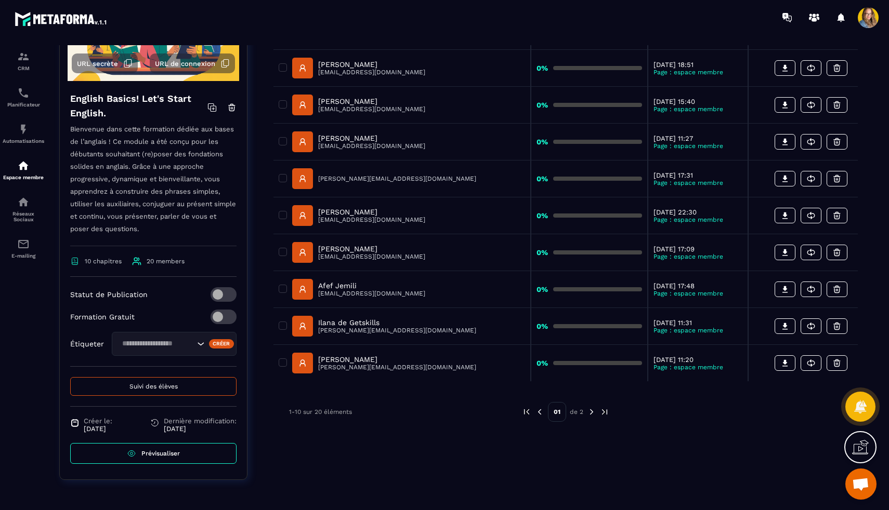
click at [158, 384] on span "Suivi des élèves" at bounding box center [153, 386] width 48 height 7
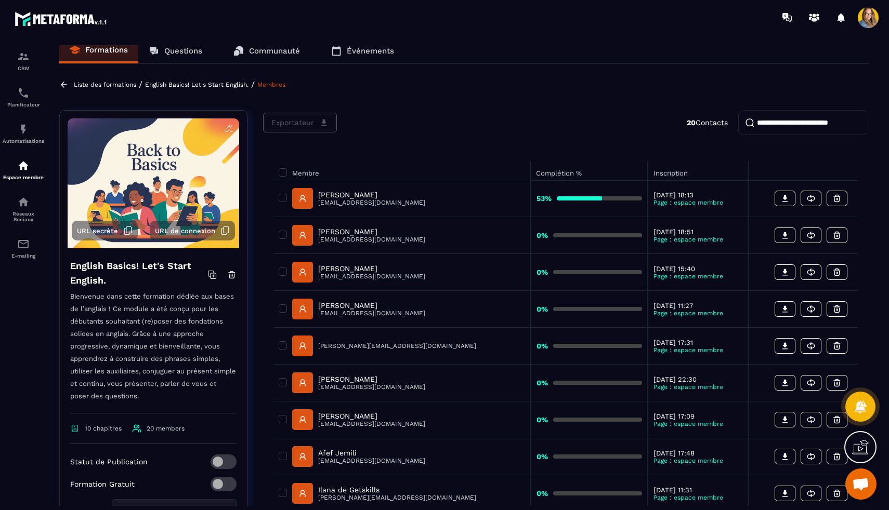
scroll to position [0, 0]
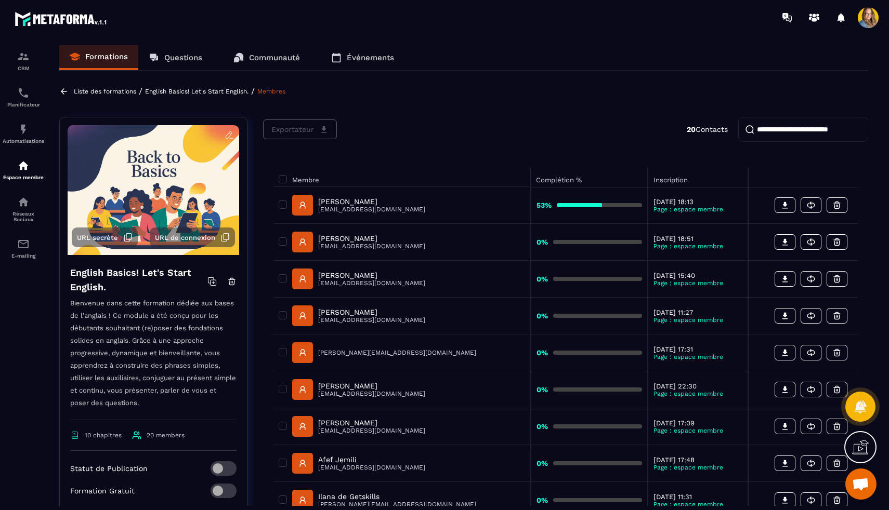
click at [272, 92] on link "Membres" at bounding box center [271, 91] width 28 height 7
click at [229, 94] on p "English Basics! Let's Start English." at bounding box center [196, 91] width 103 height 7
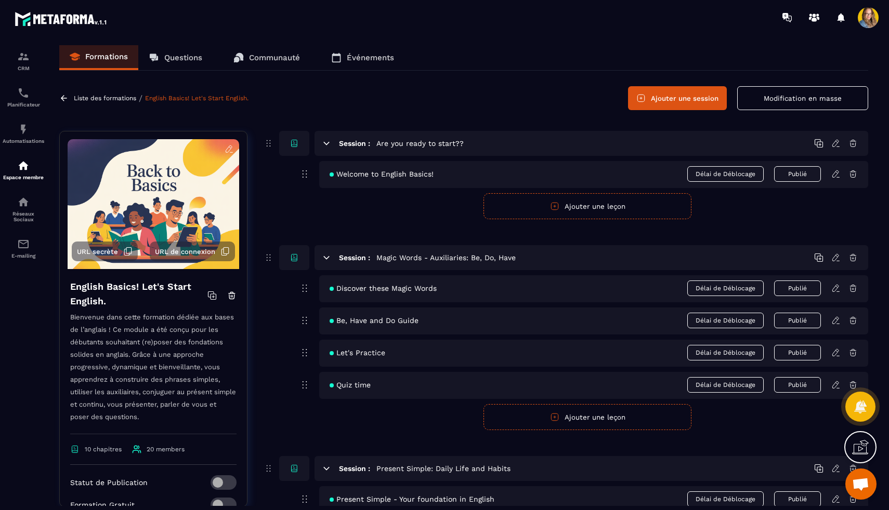
click at [127, 98] on p "Liste des formations" at bounding box center [105, 98] width 62 height 7
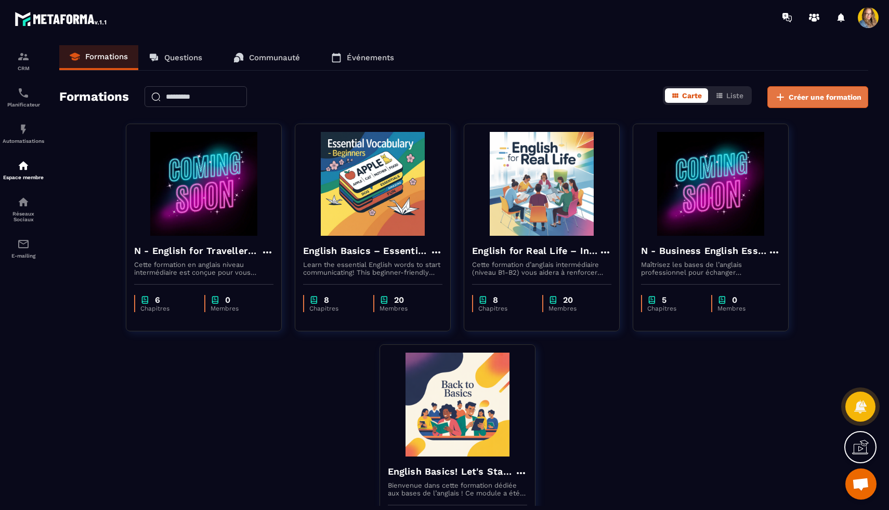
click at [826, 91] on button "Créer une formation" at bounding box center [817, 97] width 101 height 22
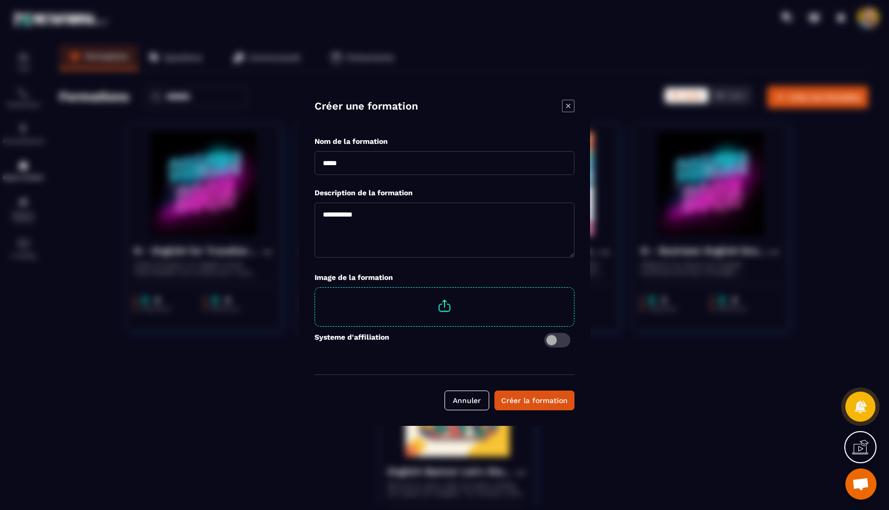
click at [559, 338] on span "Modal window" at bounding box center [557, 340] width 26 height 15
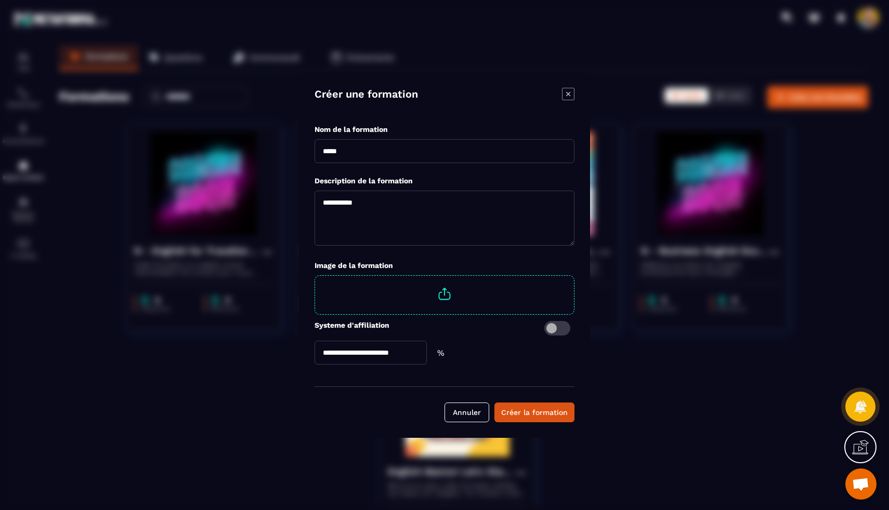
click at [412, 351] on input "Modal window" at bounding box center [370, 353] width 112 height 24
click at [549, 327] on span "Modal window" at bounding box center [557, 328] width 26 height 15
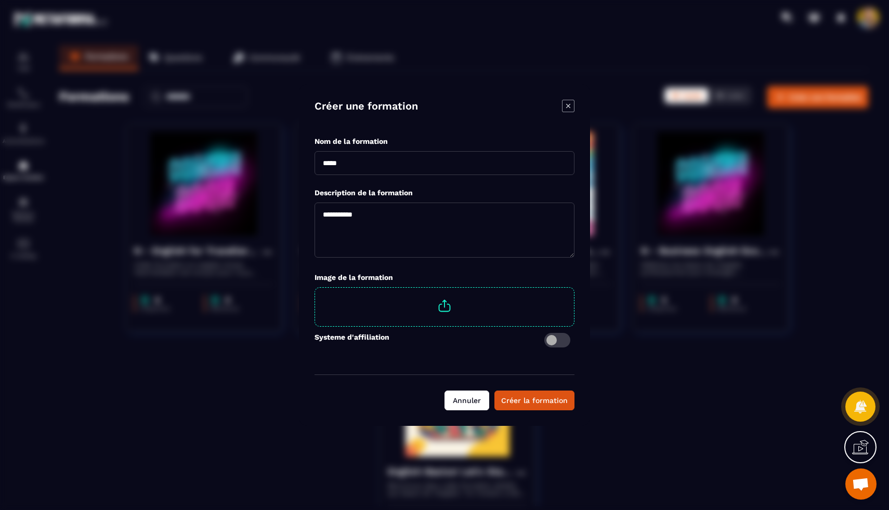
click at [469, 398] on button "Annuler" at bounding box center [466, 401] width 45 height 20
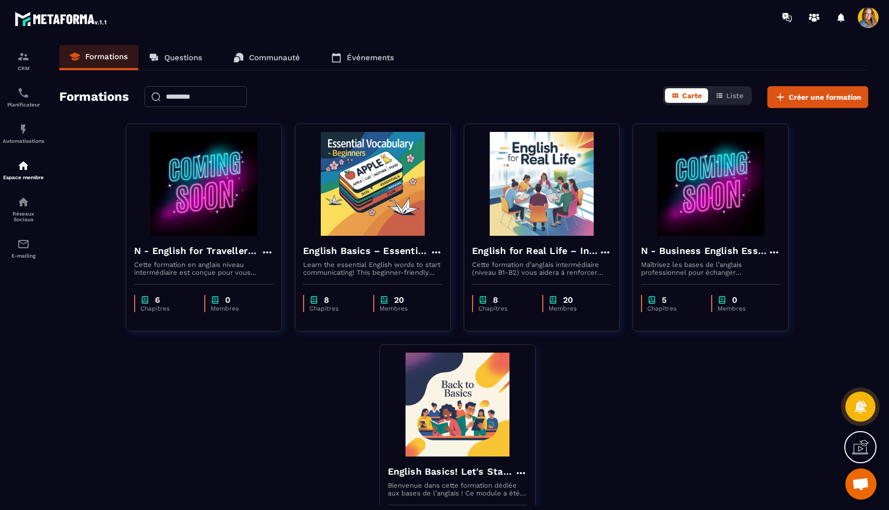
scroll to position [100, 0]
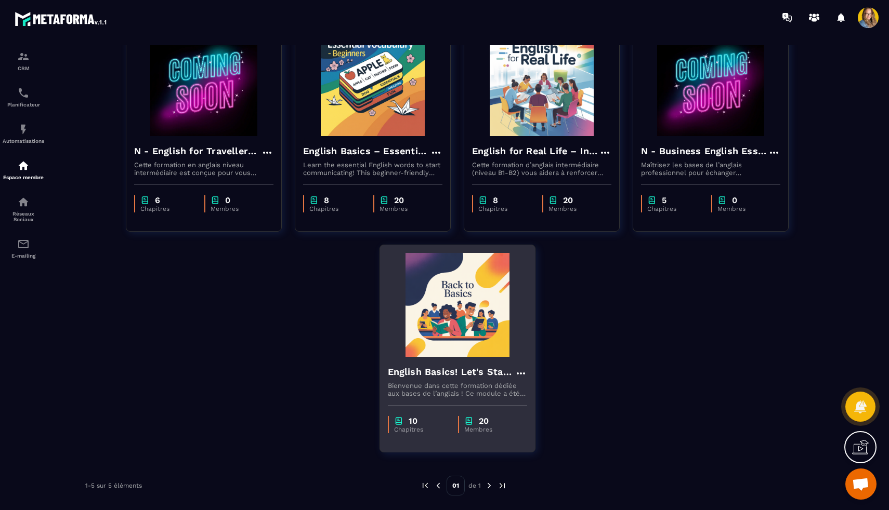
click at [516, 375] on icon at bounding box center [521, 374] width 12 height 12
click at [533, 392] on icon "button" at bounding box center [529, 394] width 9 height 9
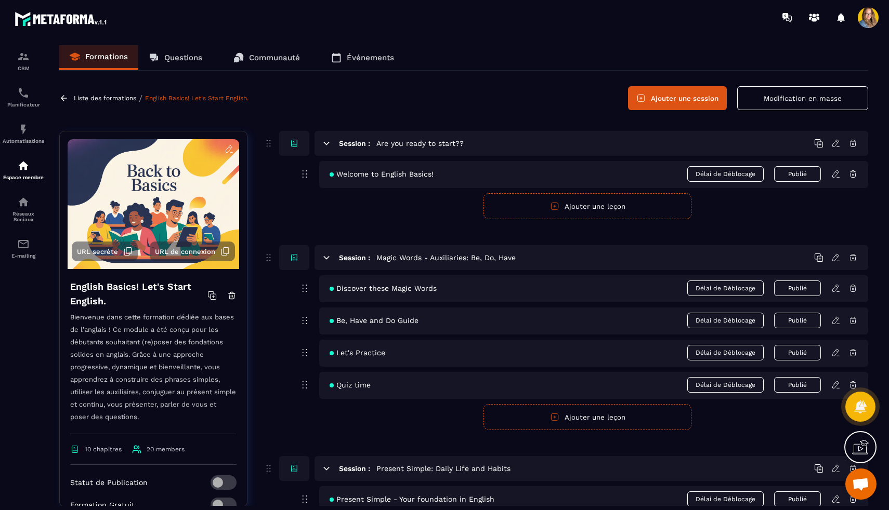
click at [62, 99] on icon at bounding box center [64, 98] width 6 height 6
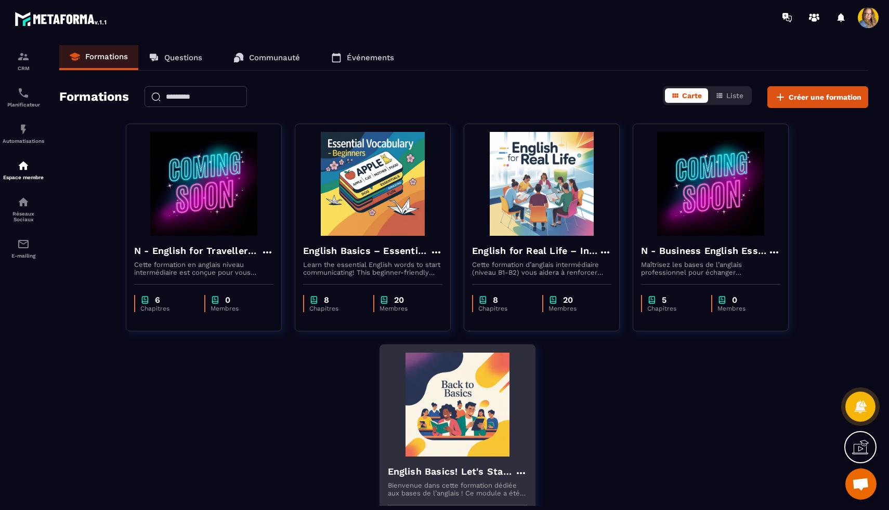
click at [462, 364] on img at bounding box center [457, 405] width 139 height 104
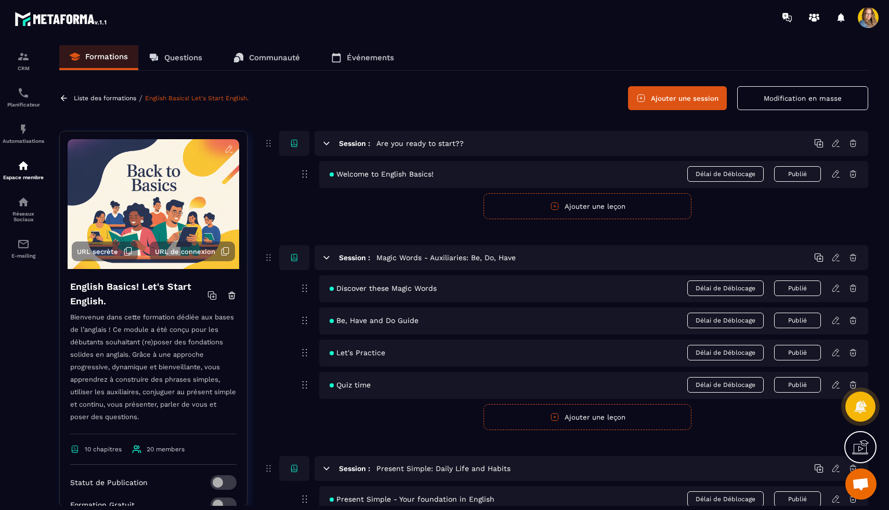
click at [62, 98] on icon at bounding box center [64, 98] width 6 height 6
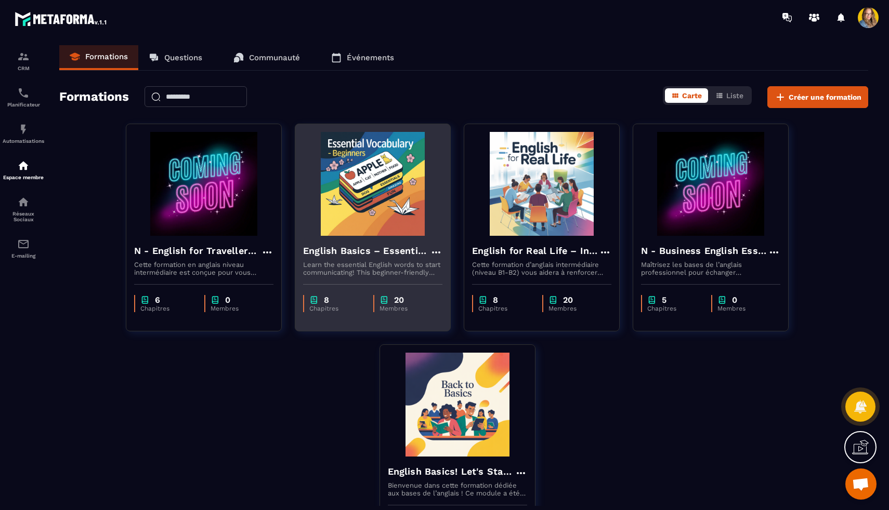
scroll to position [100, 0]
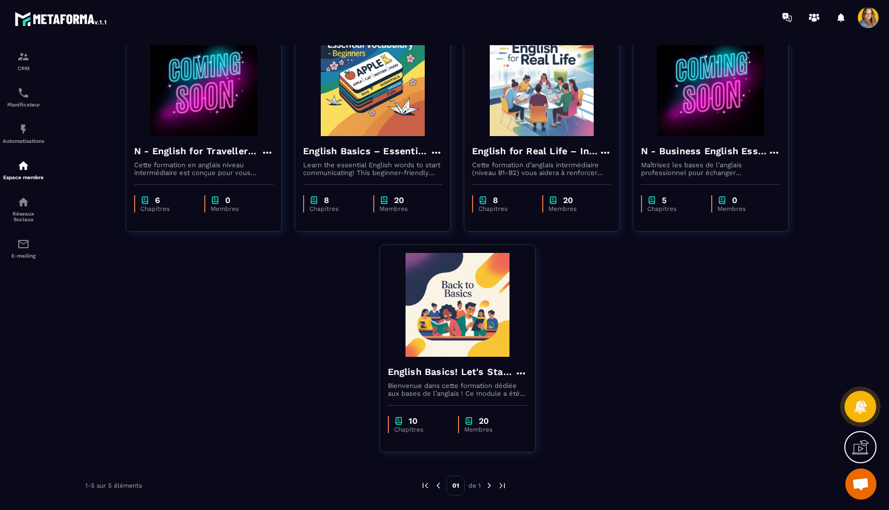
click at [857, 409] on icon at bounding box center [860, 407] width 13 height 14
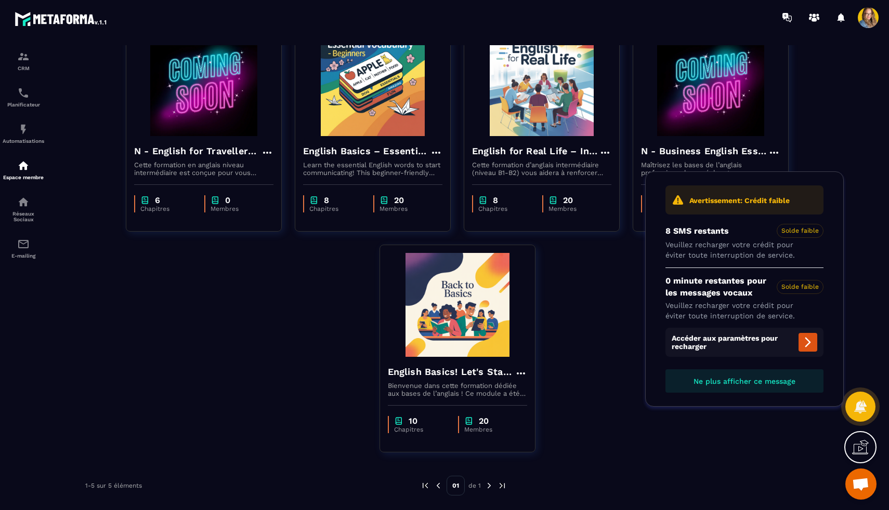
click at [736, 383] on span "Ne plus afficher ce message" at bounding box center [744, 381] width 102 height 8
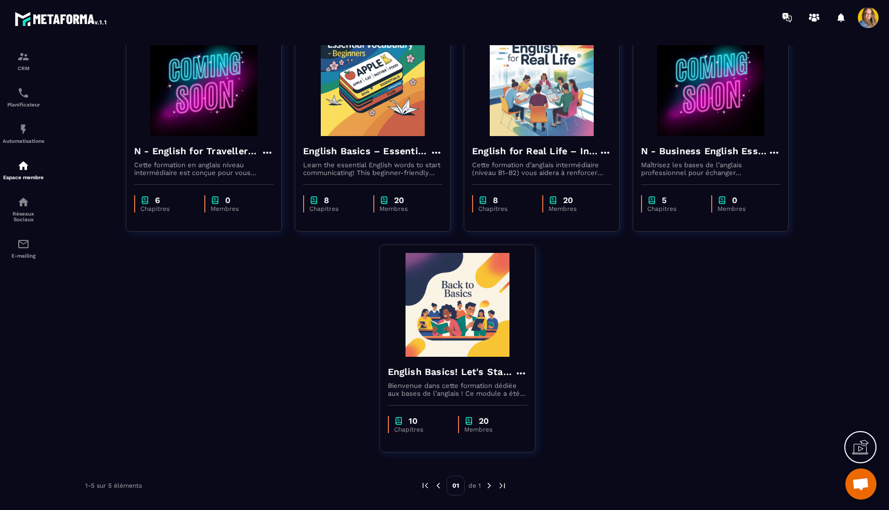
click at [861, 445] on icon at bounding box center [860, 447] width 17 height 17
click at [633, 348] on icon at bounding box center [635, 349] width 12 height 12
click at [864, 483] on span "Ouvrir le chat" at bounding box center [860, 485] width 17 height 15
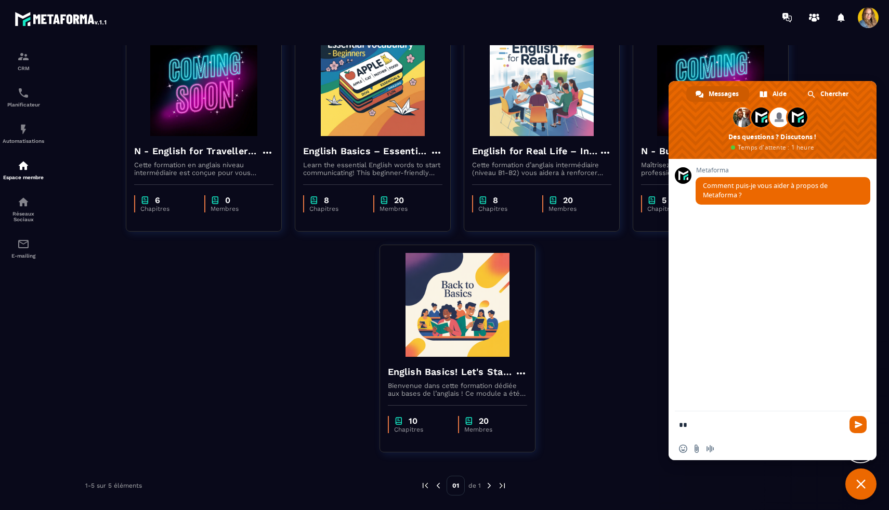
type textarea "**"
